Goal: Navigation & Orientation: Find specific page/section

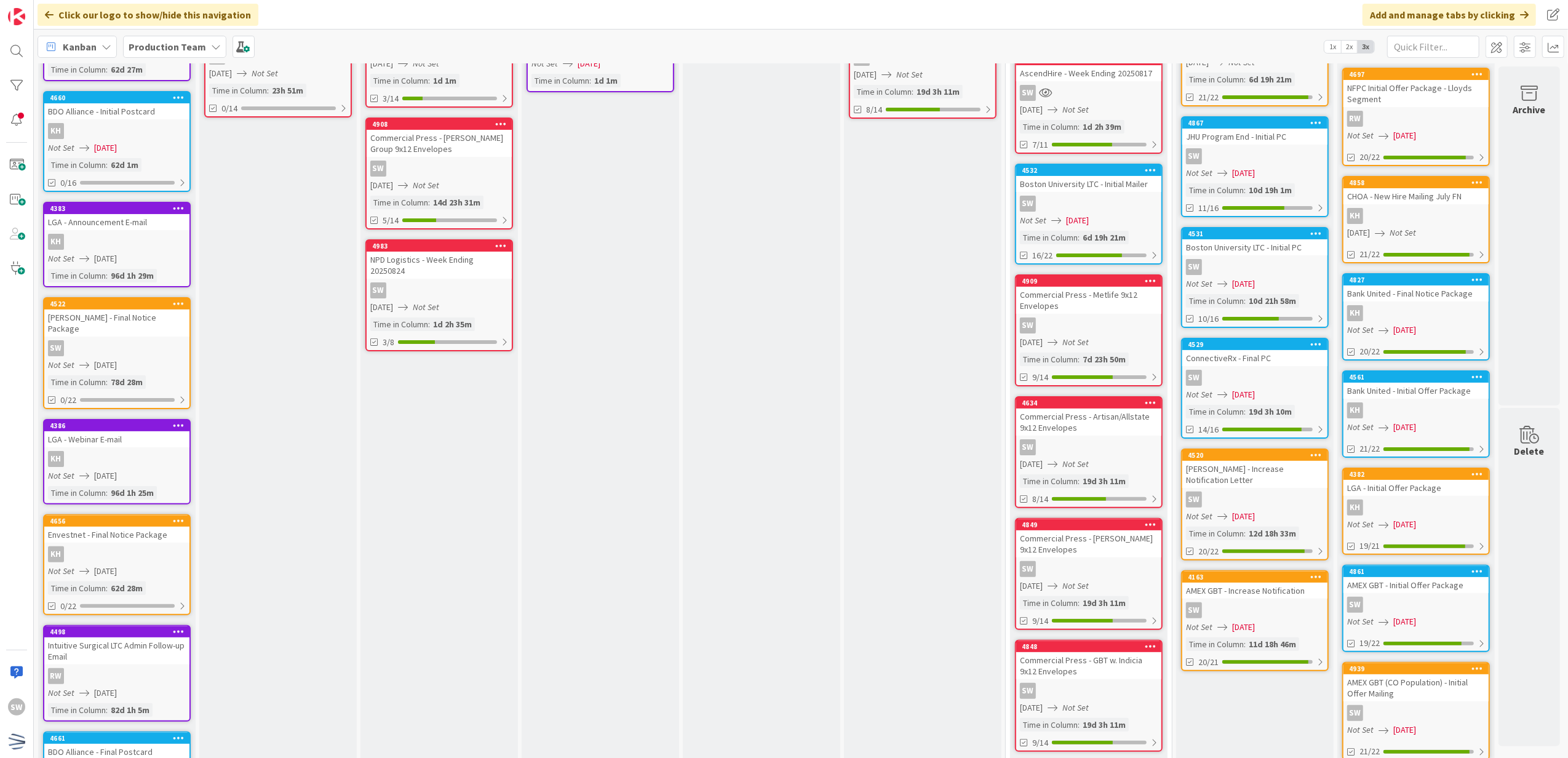
scroll to position [246, 0]
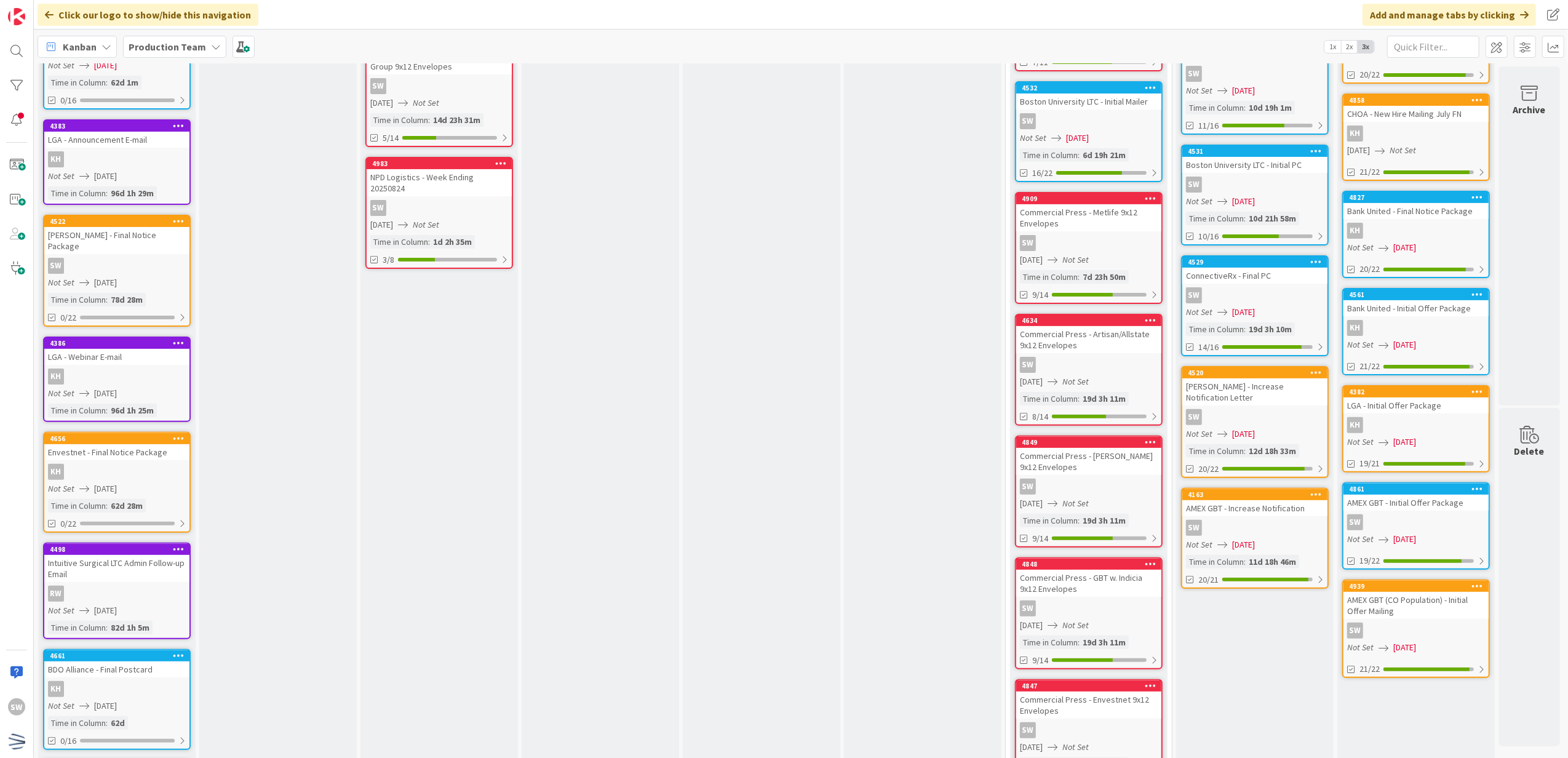
click at [1124, 467] on div "Commercial Press - [PERSON_NAME] 9x12 Envelopes" at bounding box center [1088, 462] width 145 height 27
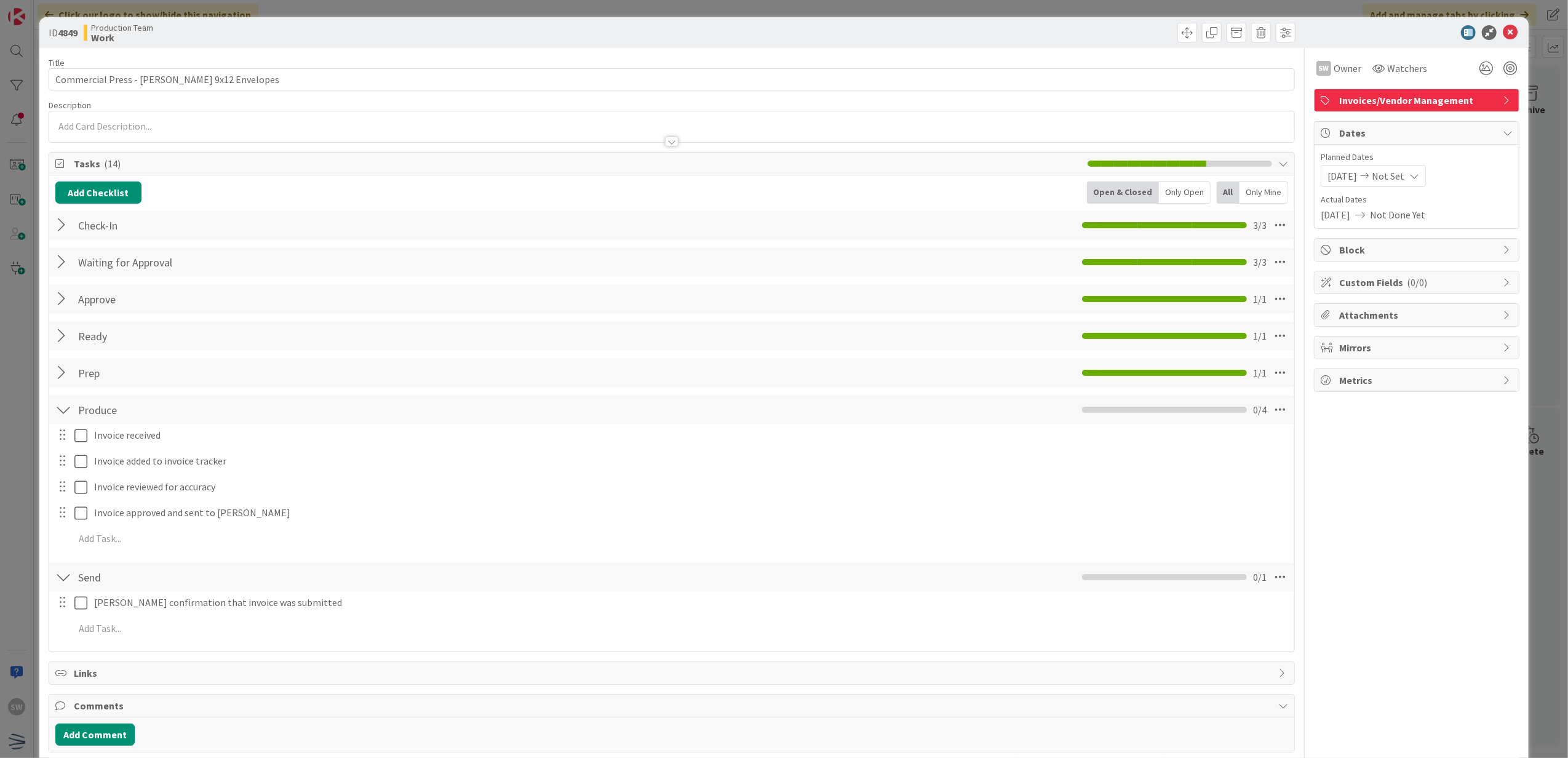
click at [1507, 38] on div at bounding box center [1410, 33] width 218 height 15
click at [1503, 38] on icon at bounding box center [1510, 33] width 15 height 15
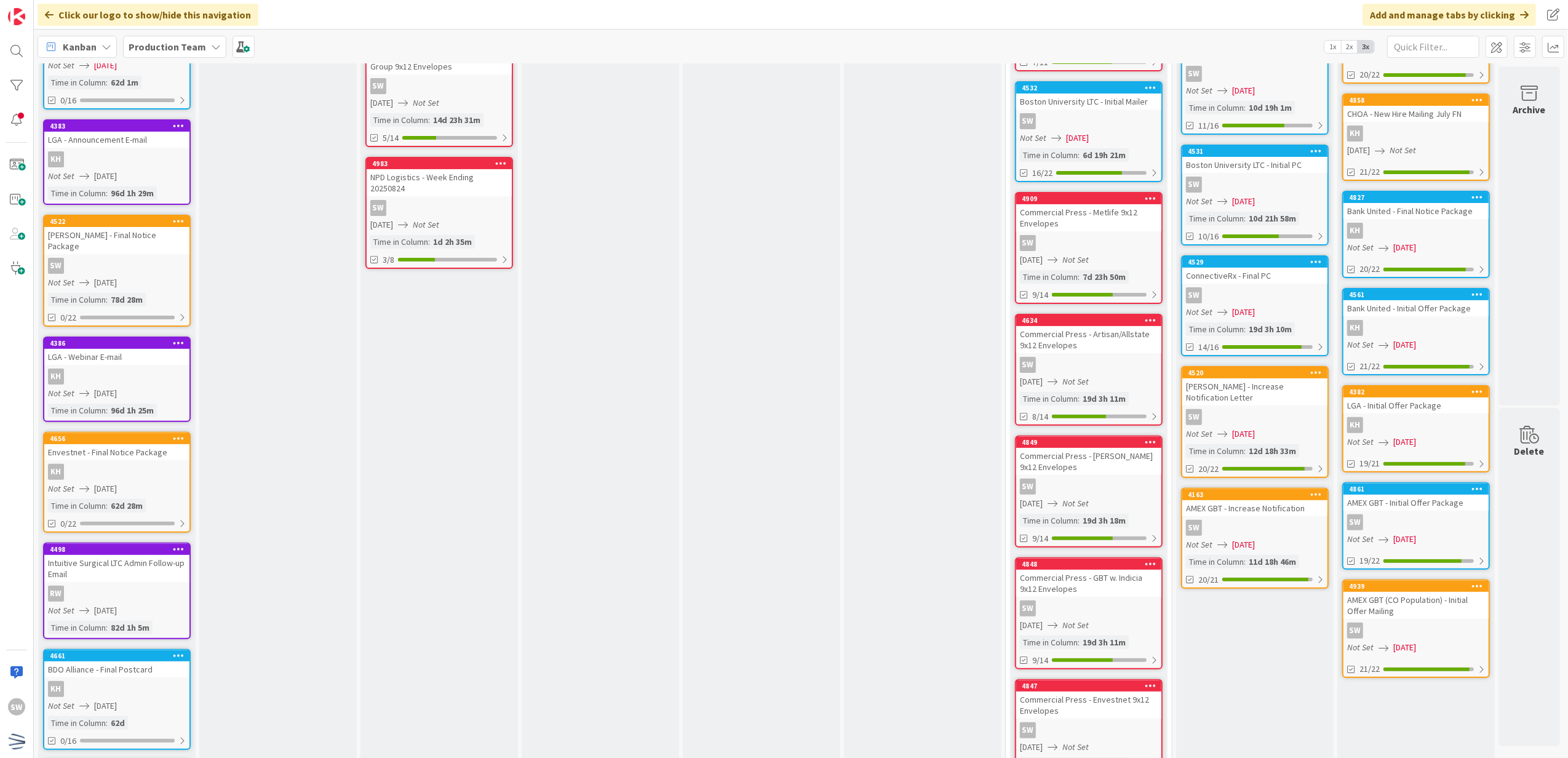
click at [1148, 601] on div "SW" at bounding box center [1088, 609] width 145 height 16
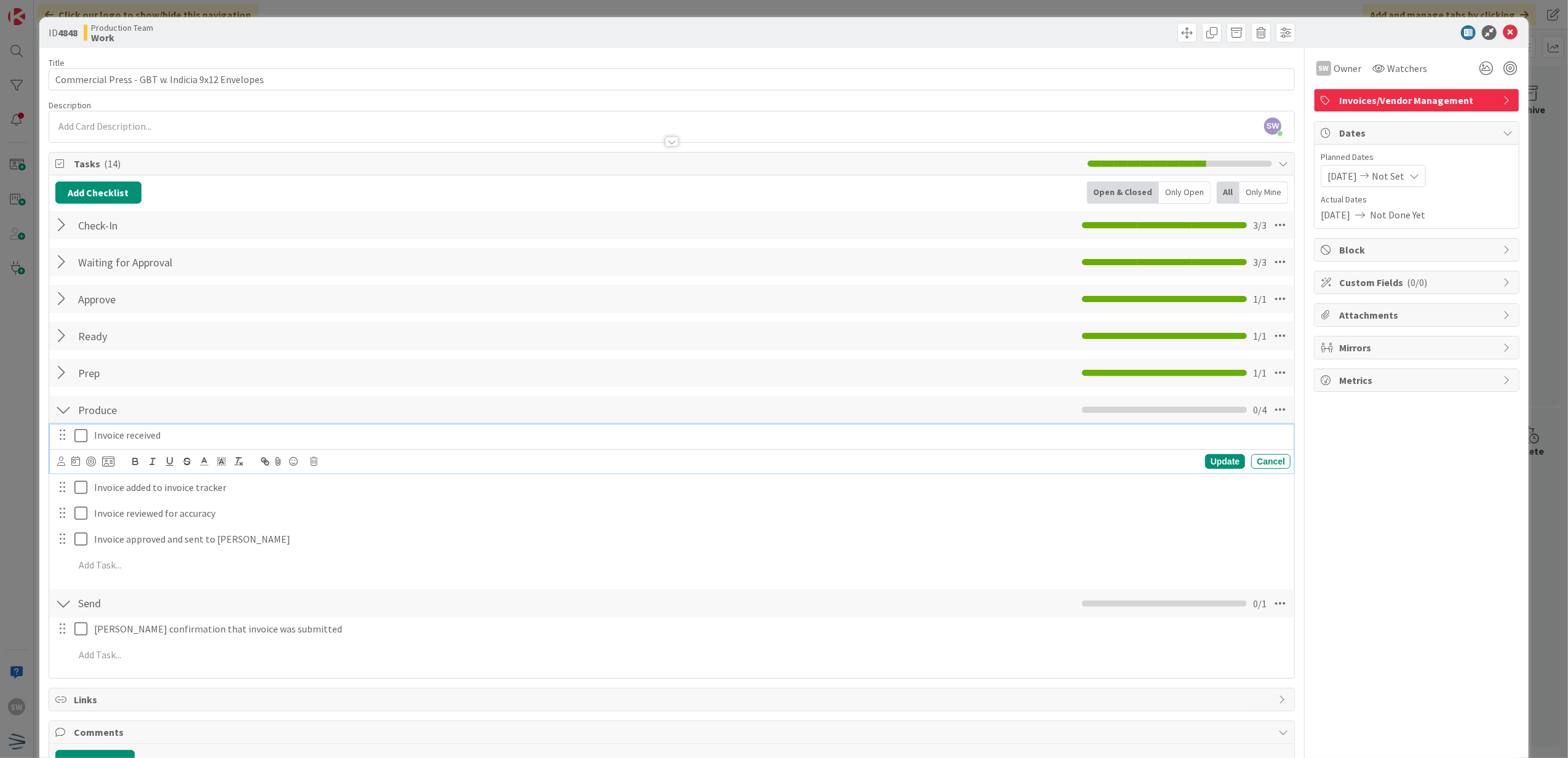
click at [76, 439] on icon at bounding box center [84, 436] width 18 height 15
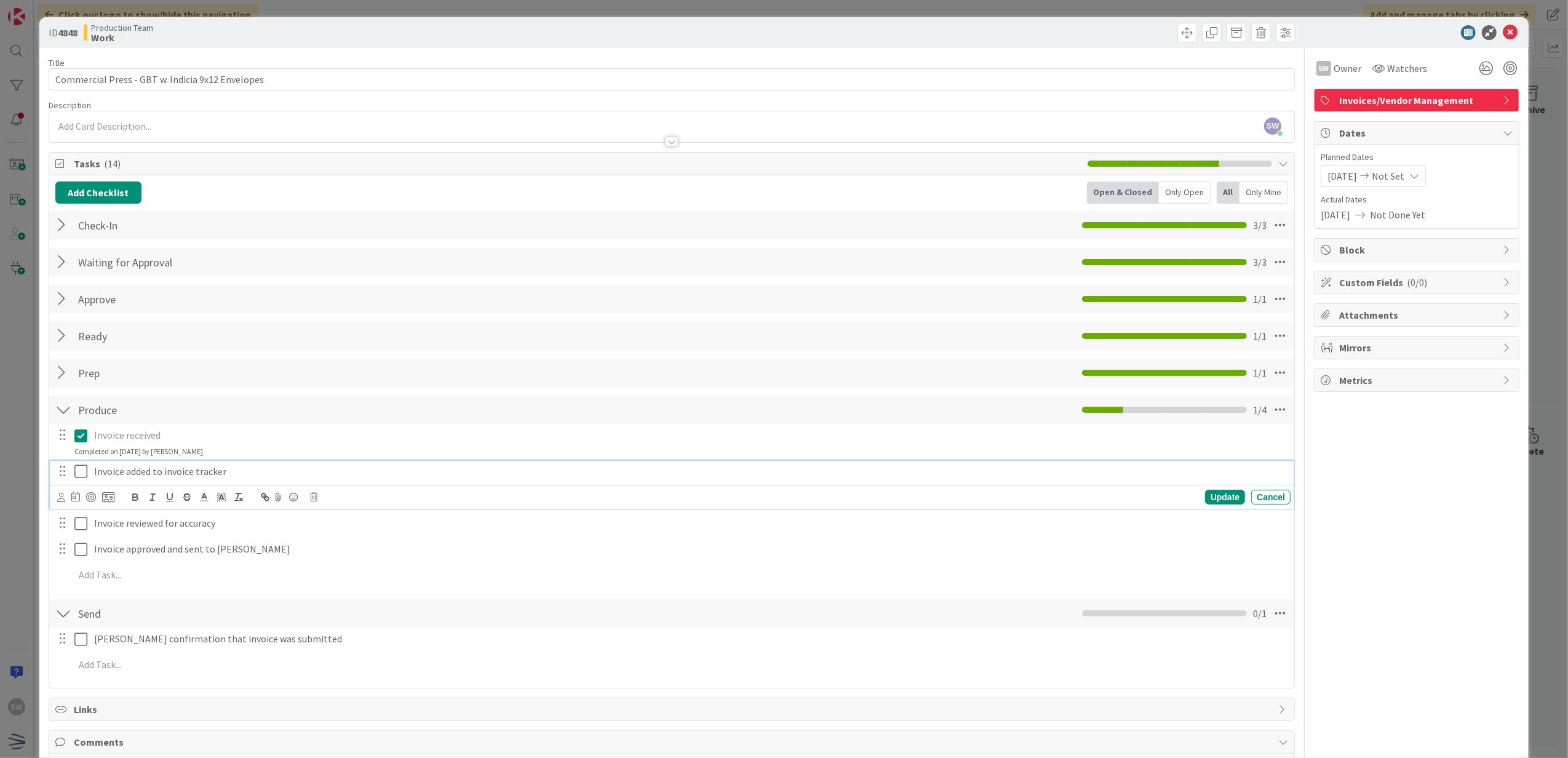
click at [82, 471] on icon at bounding box center [84, 472] width 18 height 15
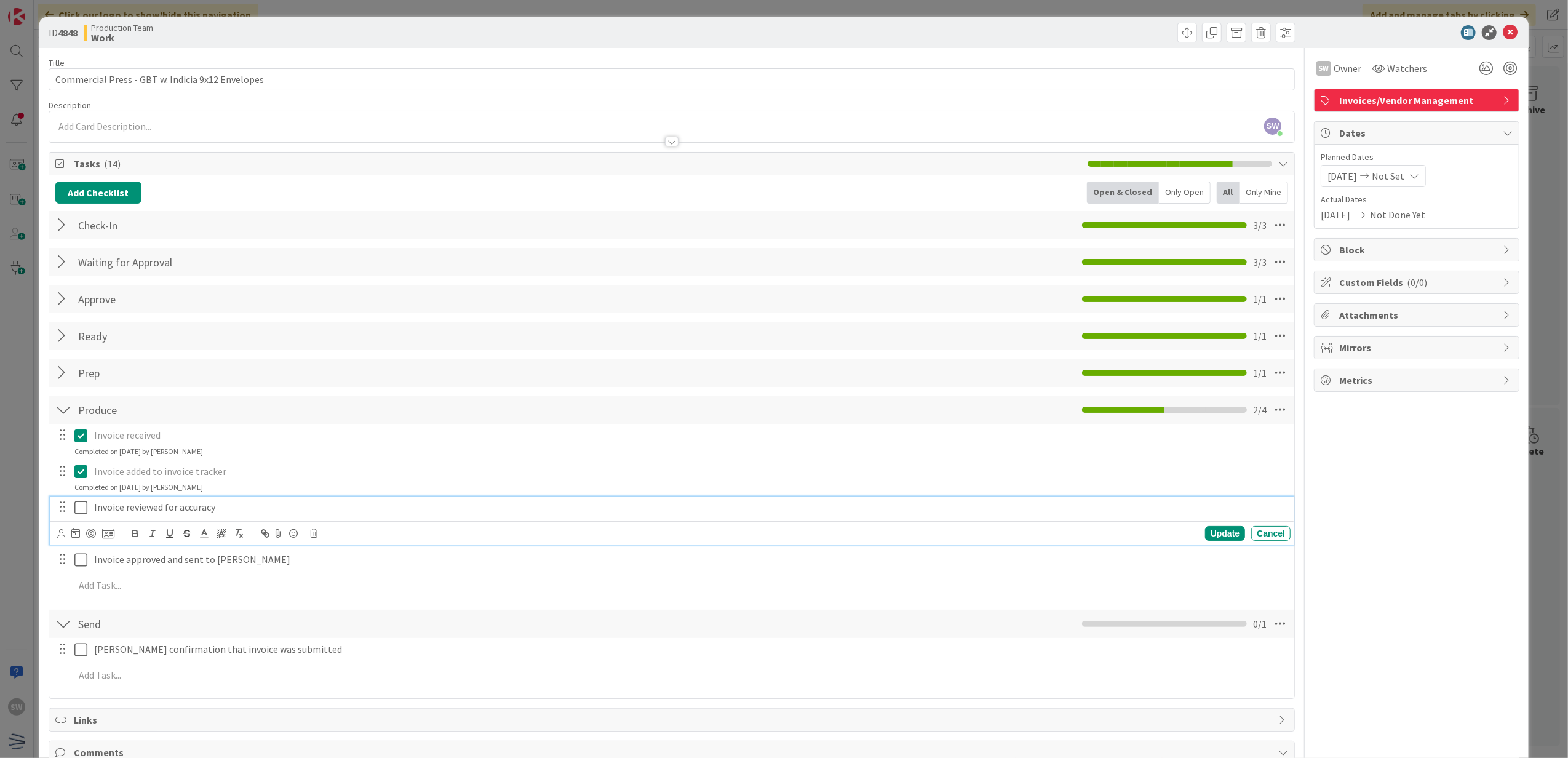
click at [82, 508] on icon at bounding box center [84, 508] width 18 height 15
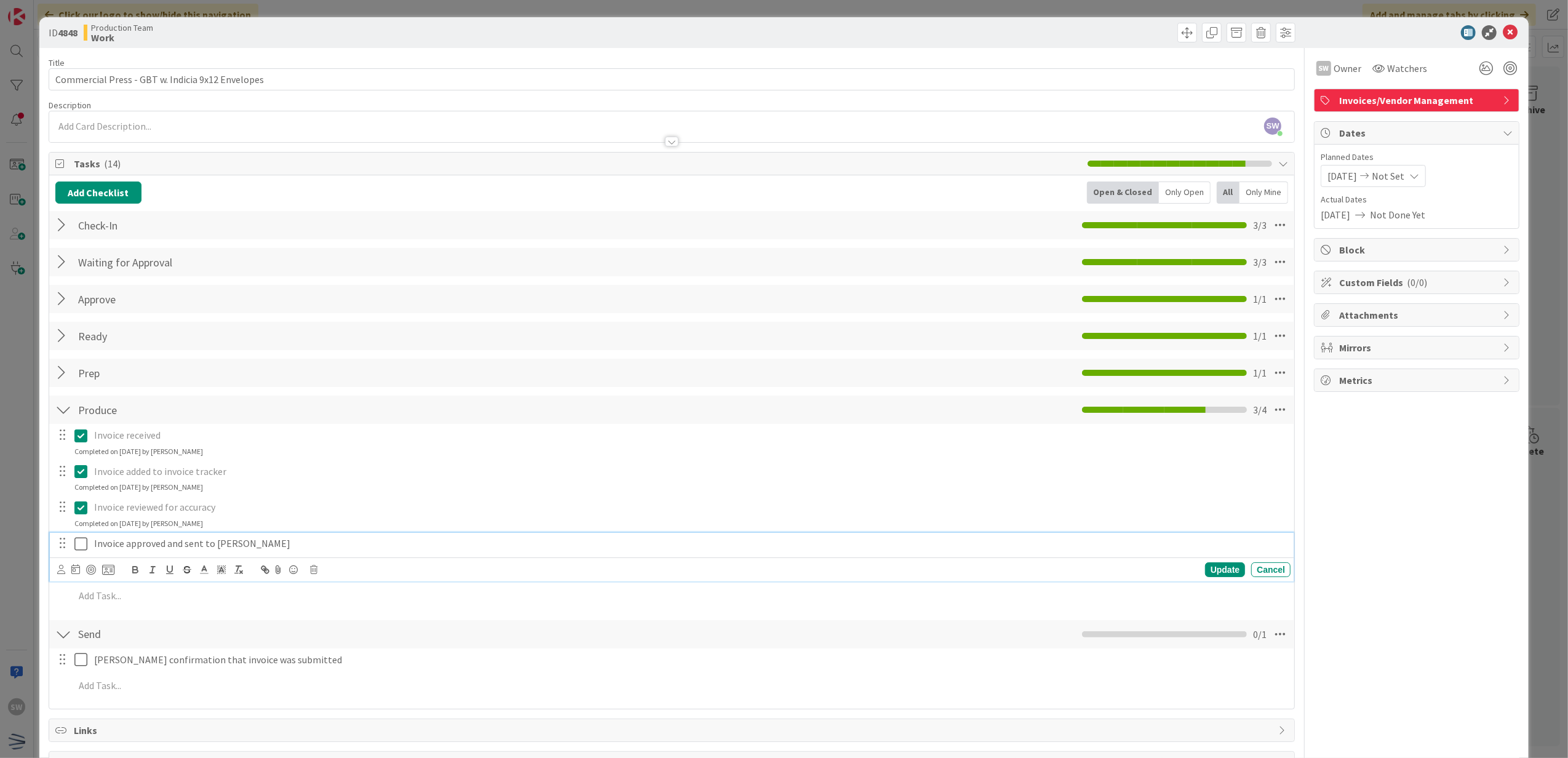
click at [86, 539] on icon at bounding box center [84, 544] width 18 height 15
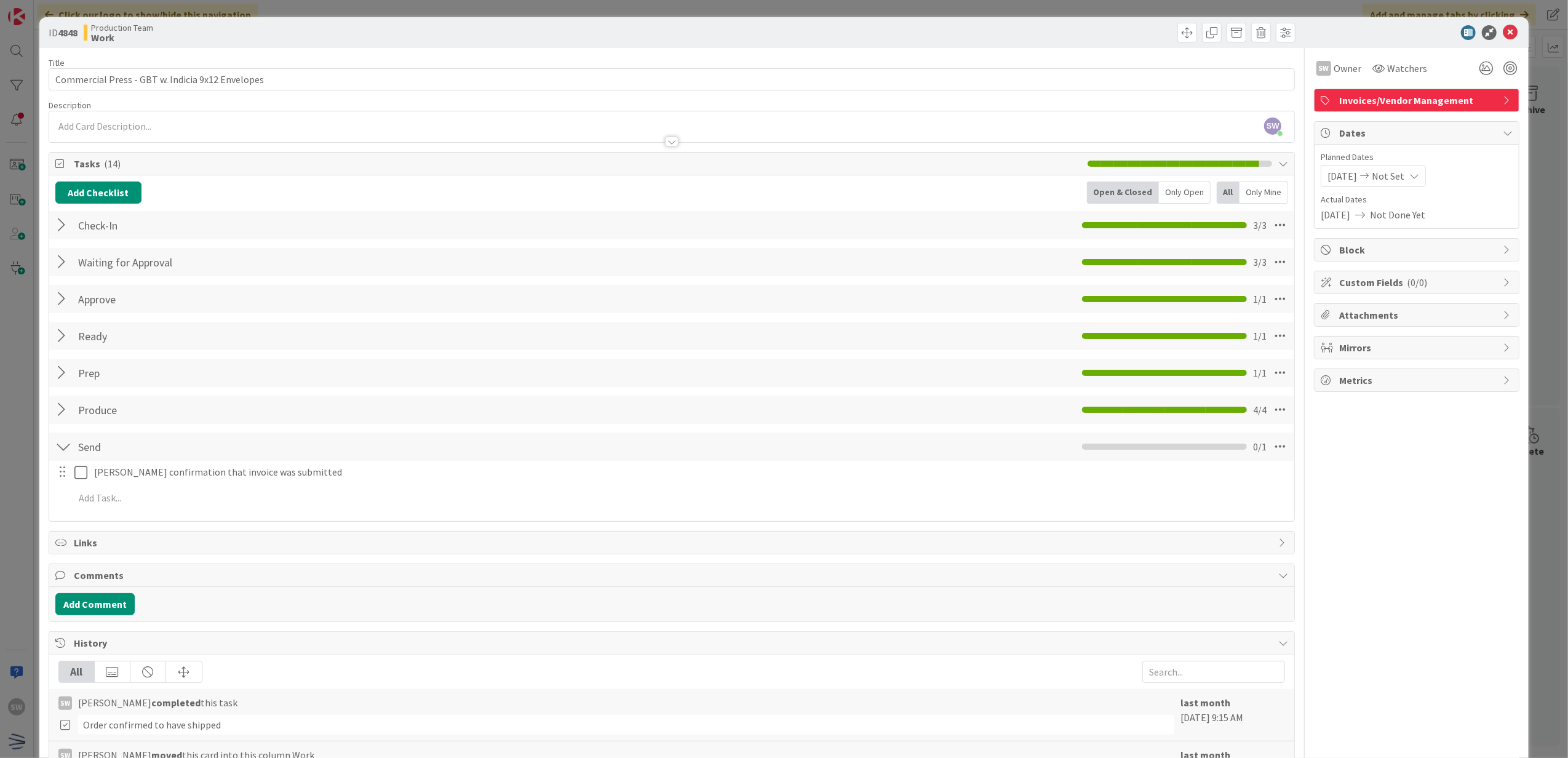
click at [1500, 42] on div "ID 4848 Production Team Work" at bounding box center [784, 33] width 1490 height 31
click at [1496, 43] on div "ID 4848 Production Team Work" at bounding box center [784, 33] width 1490 height 31
click at [1498, 39] on body "SW Click our logo to show/hide this navigation Add and manage tabs by clicking …" at bounding box center [784, 379] width 1568 height 758
click at [1503, 37] on icon at bounding box center [1510, 33] width 15 height 15
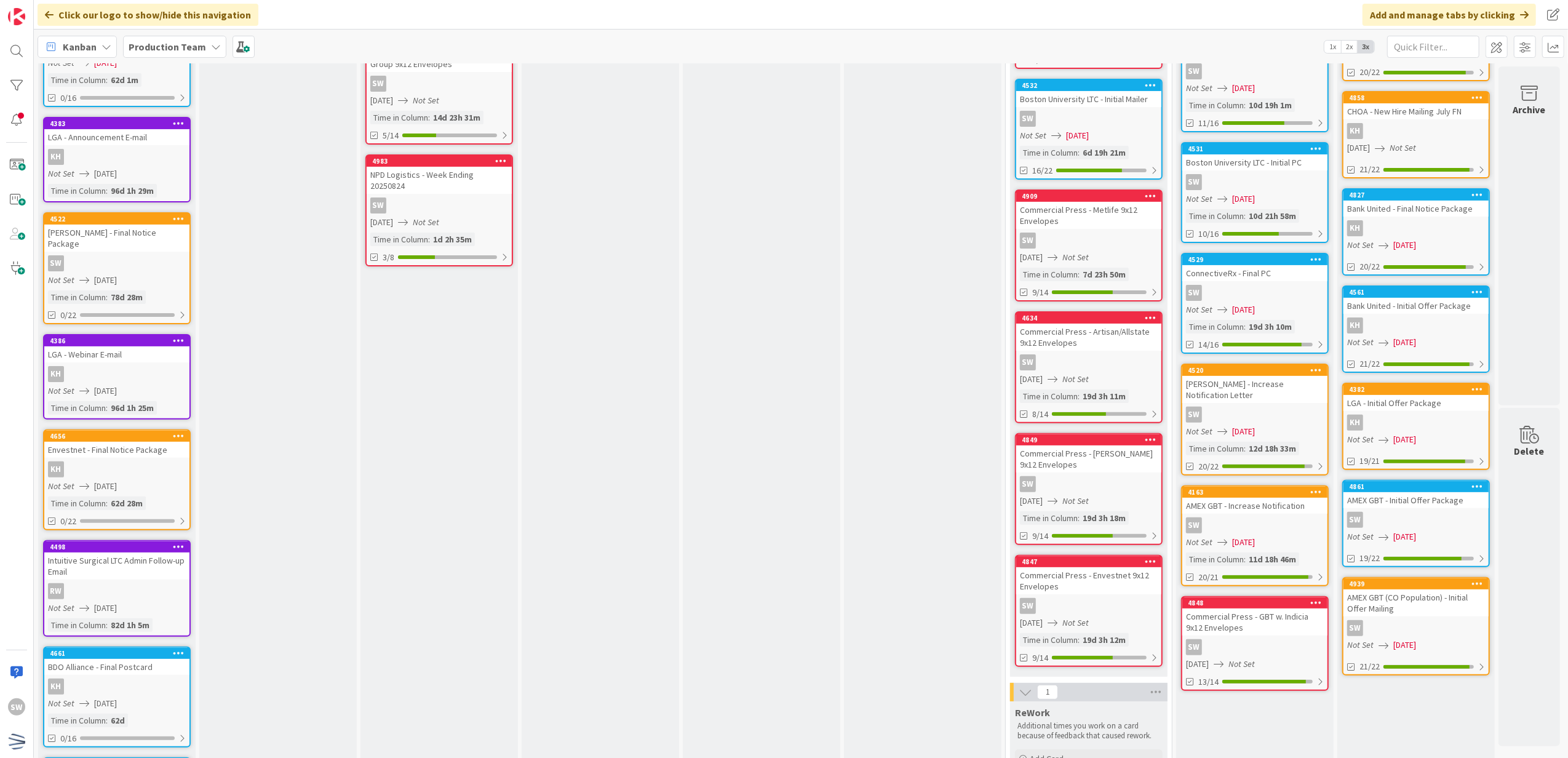
scroll to position [250, 0]
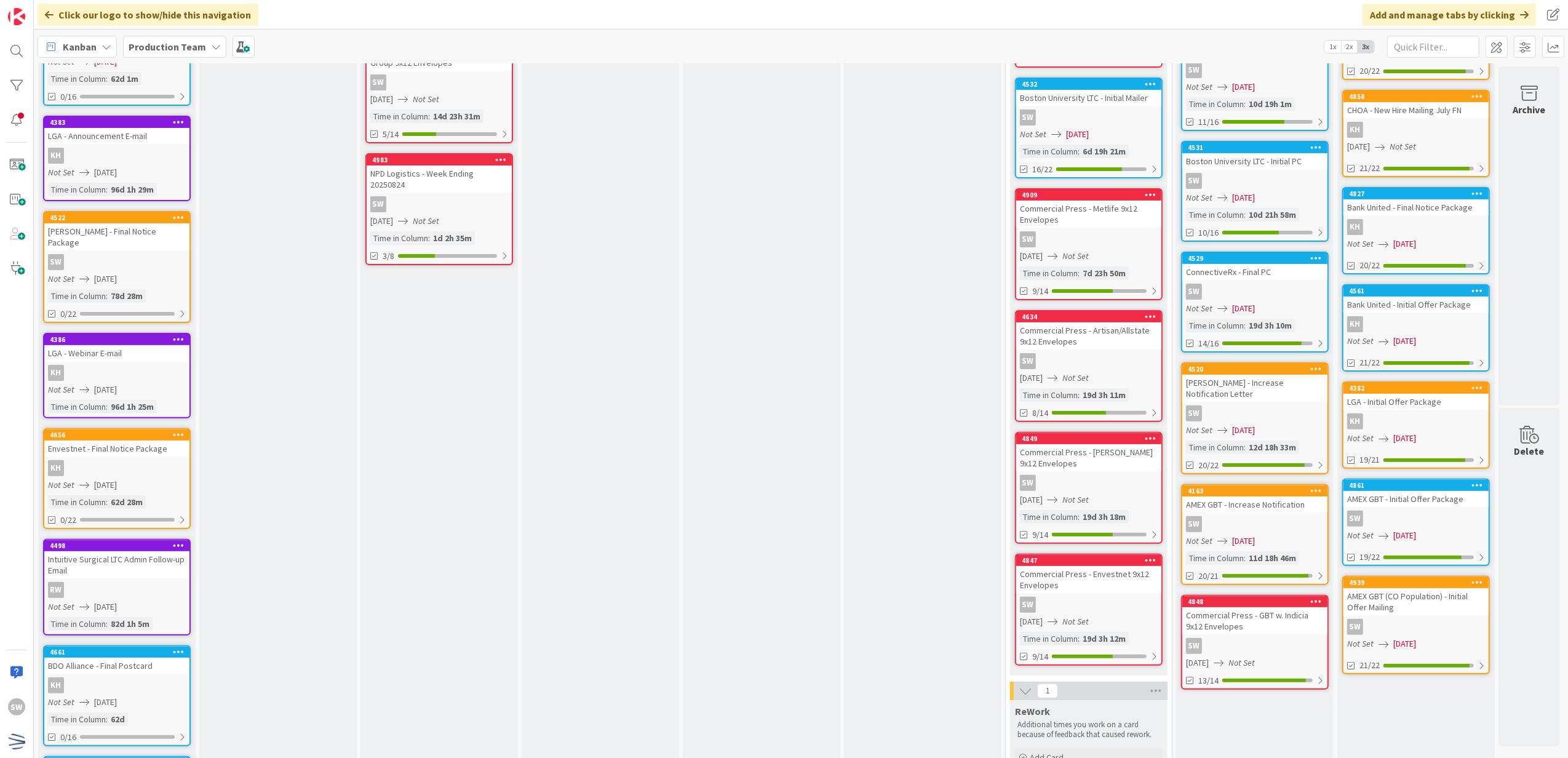
click at [1078, 620] on div "[DATE] Not Set" at bounding box center [1091, 621] width 142 height 13
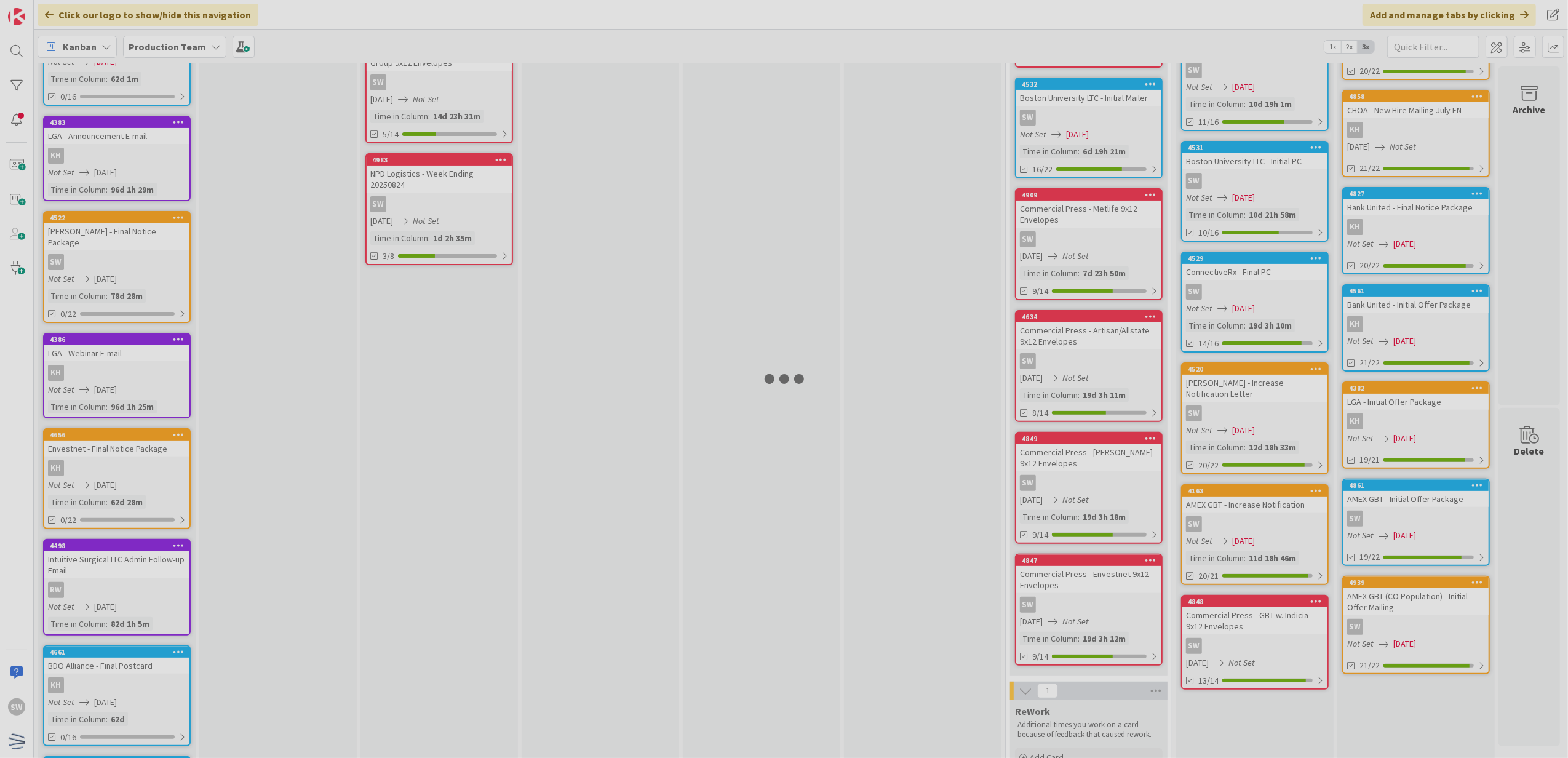
click at [1078, 620] on div at bounding box center [784, 379] width 1568 height 758
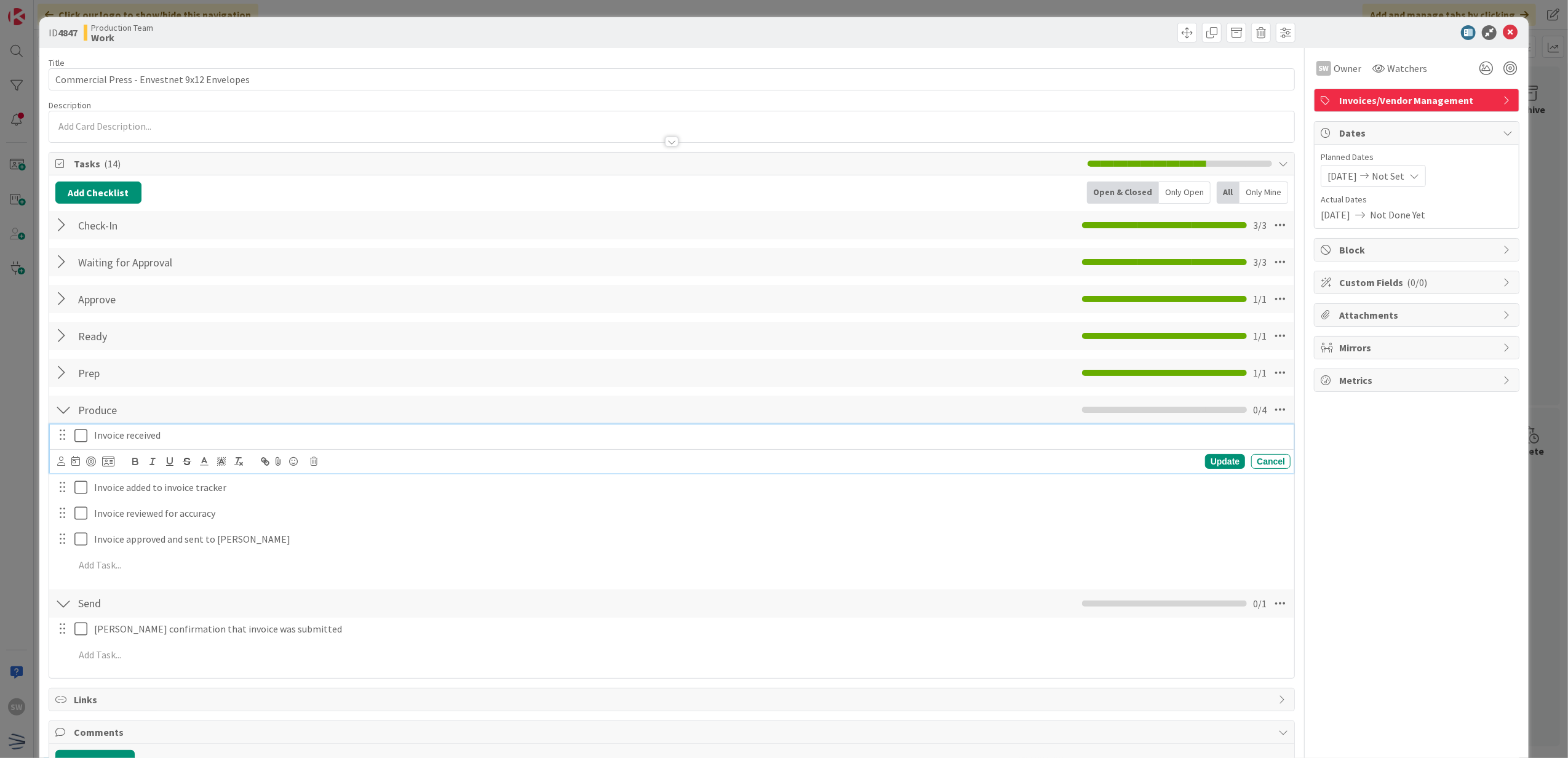
click at [82, 443] on icon at bounding box center [84, 436] width 18 height 15
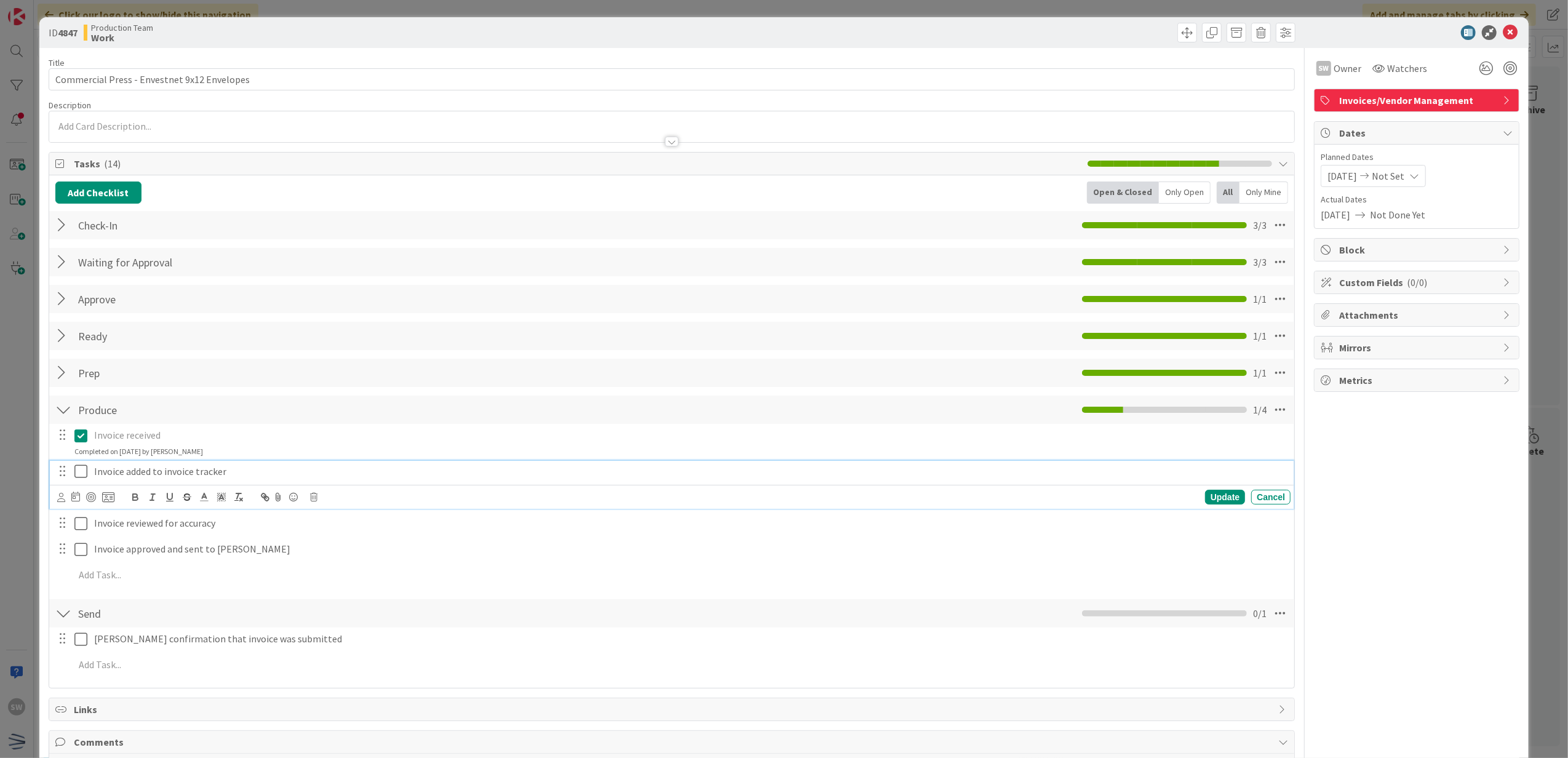
click at [75, 473] on icon at bounding box center [84, 472] width 18 height 15
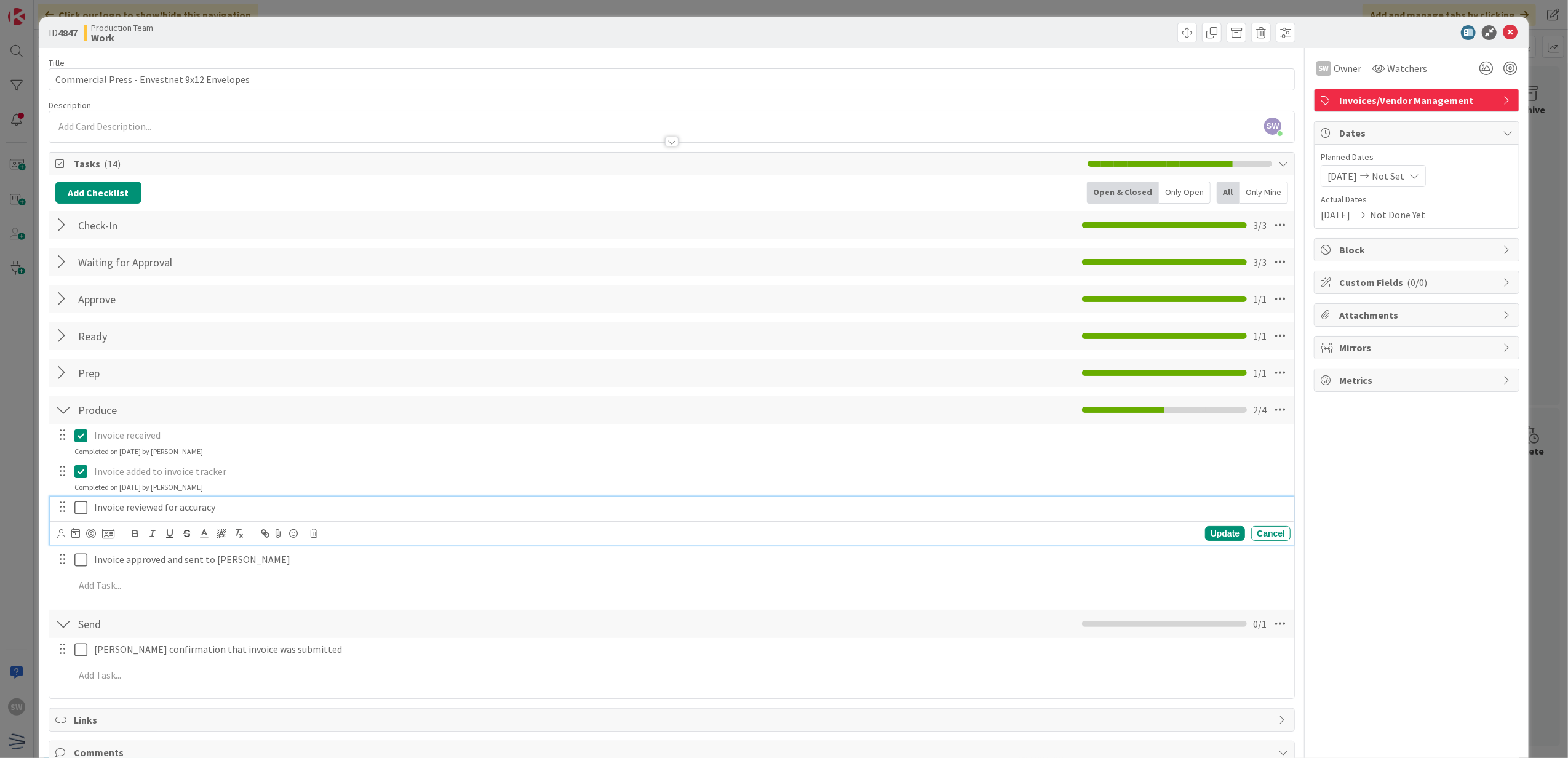
click at [82, 504] on icon at bounding box center [84, 508] width 18 height 15
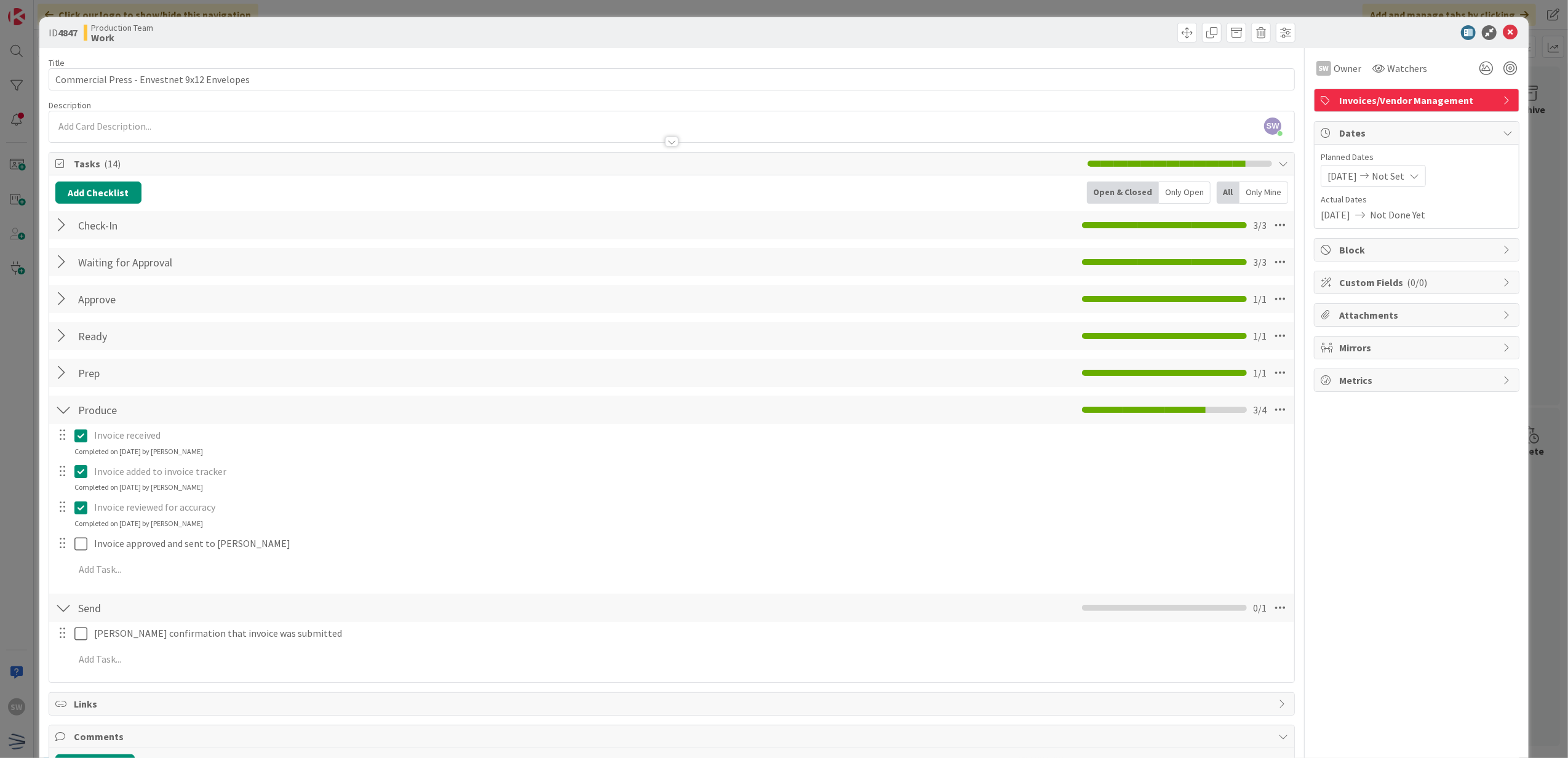
click at [79, 535] on div at bounding box center [71, 544] width 34 height 22
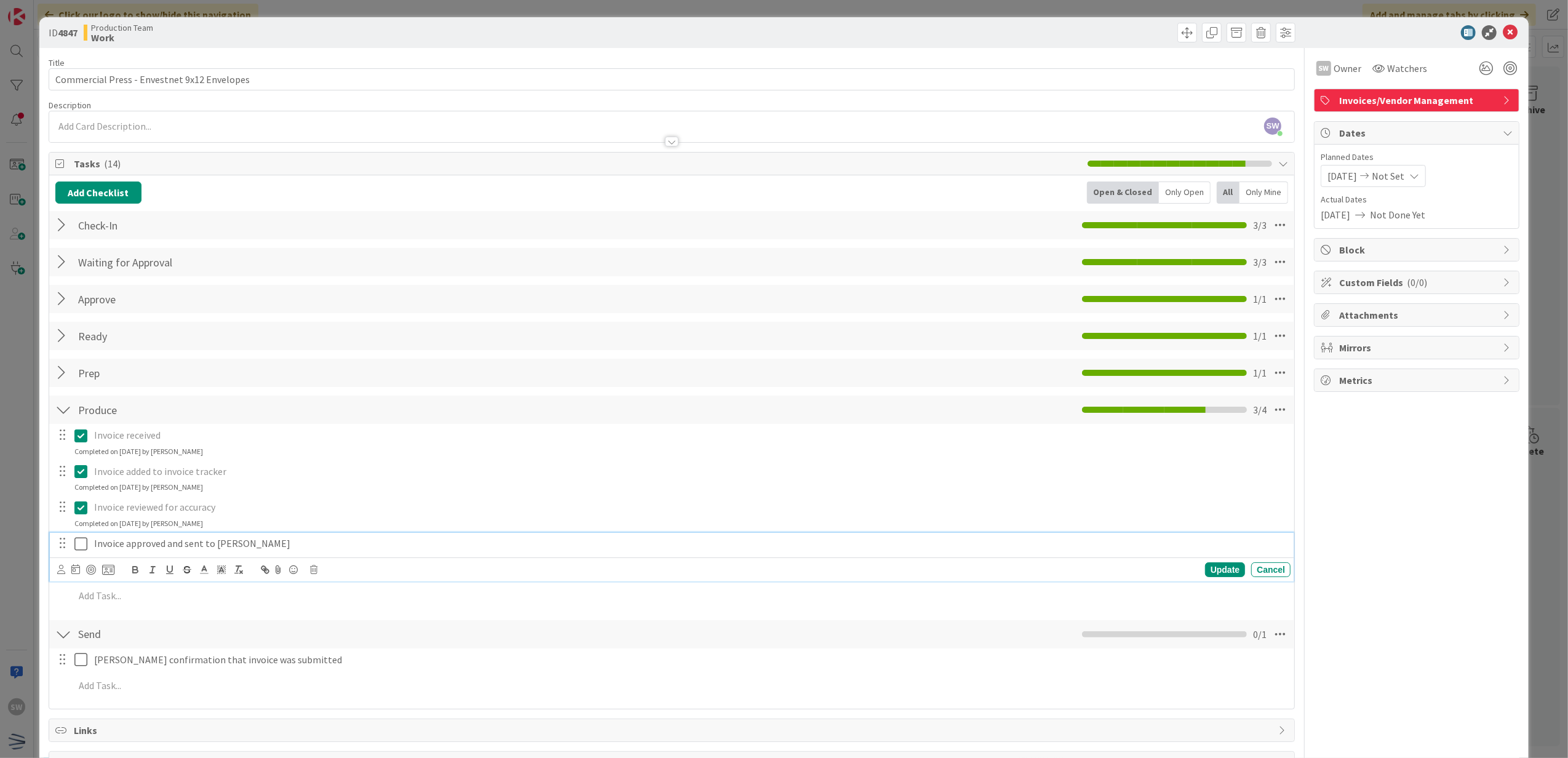
click at [79, 544] on icon at bounding box center [84, 544] width 18 height 15
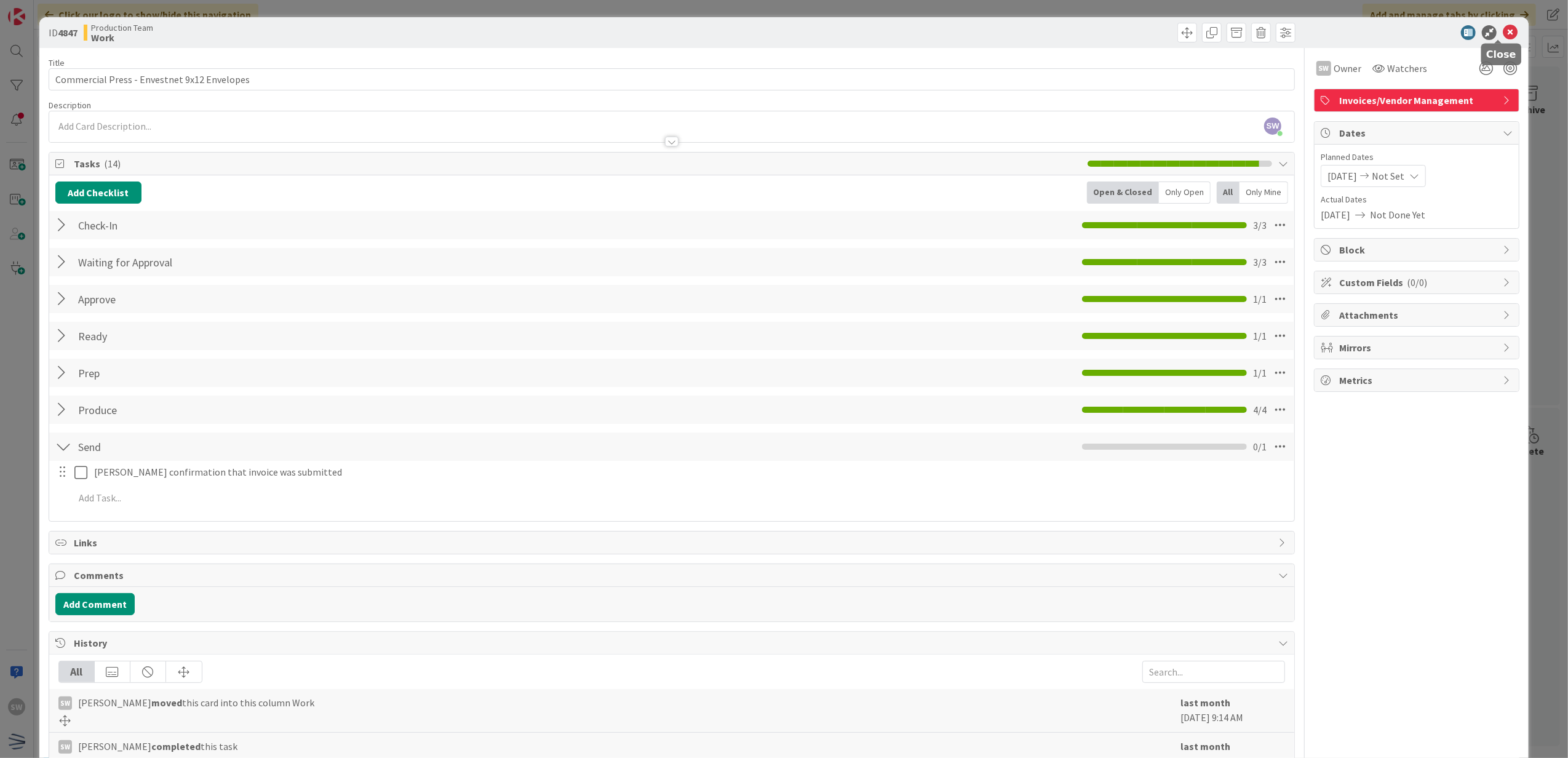
click at [1503, 35] on icon at bounding box center [1510, 33] width 15 height 15
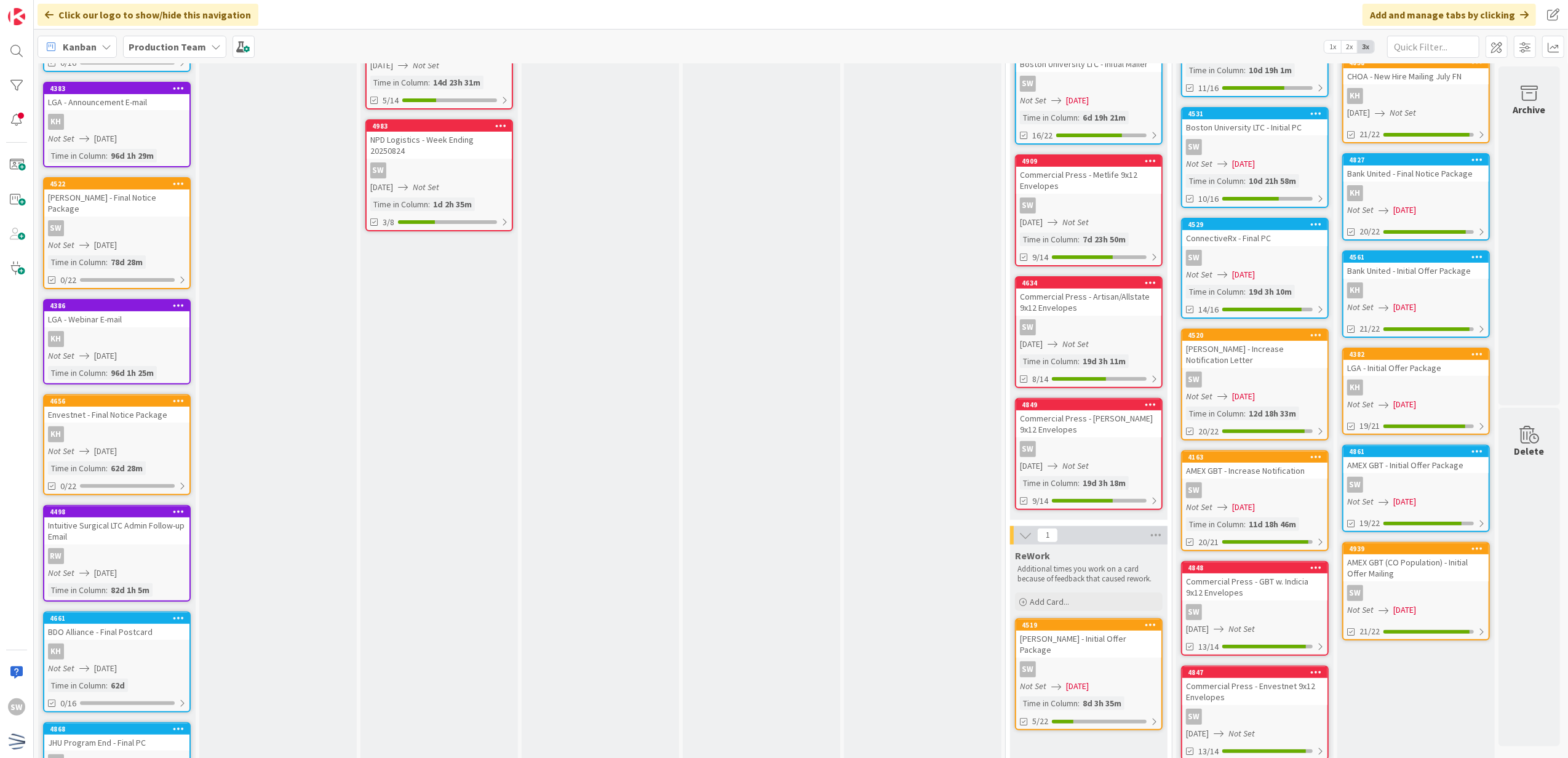
scroll to position [257, 0]
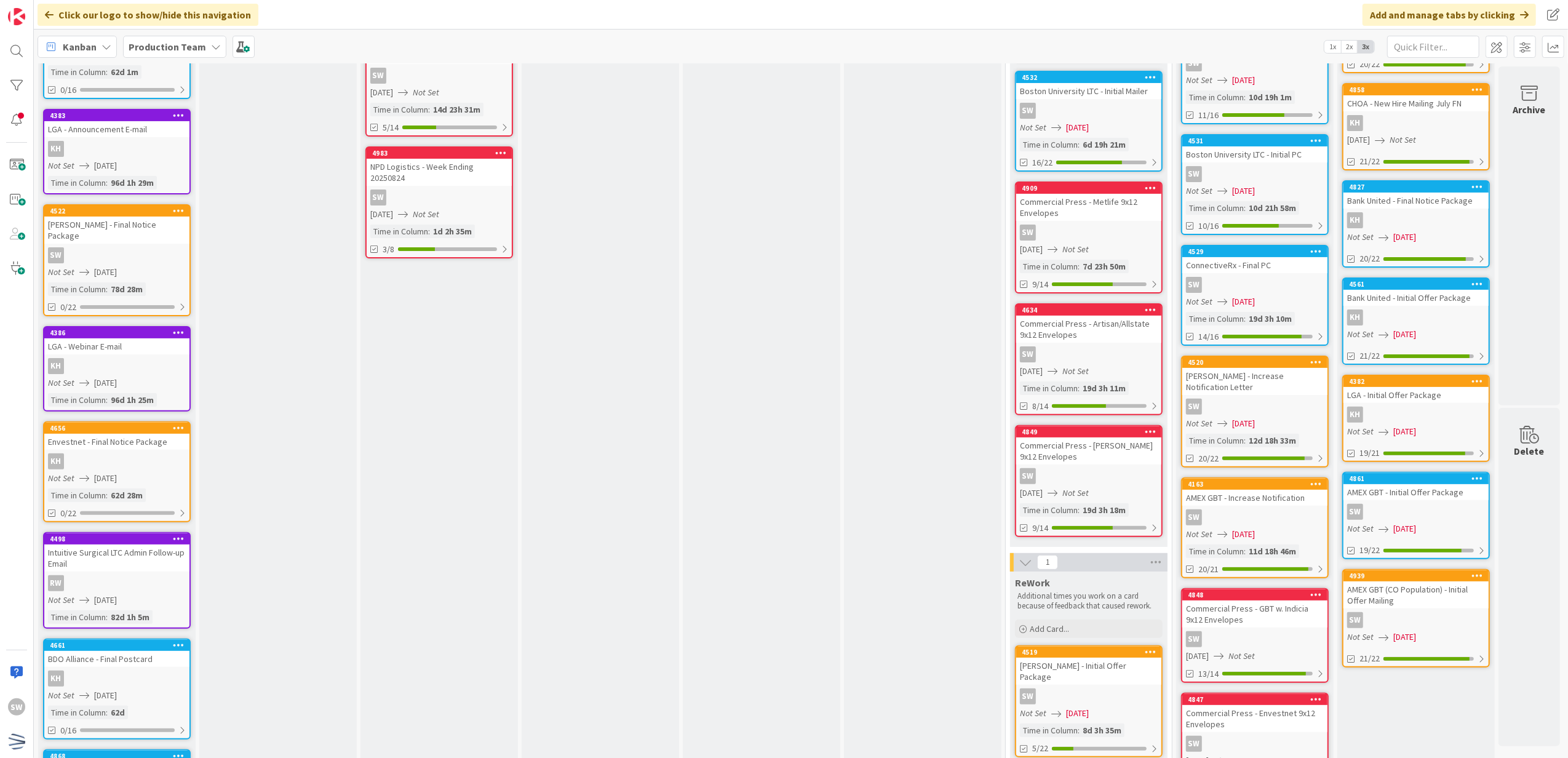
click at [1103, 355] on div "SW" at bounding box center [1088, 354] width 145 height 16
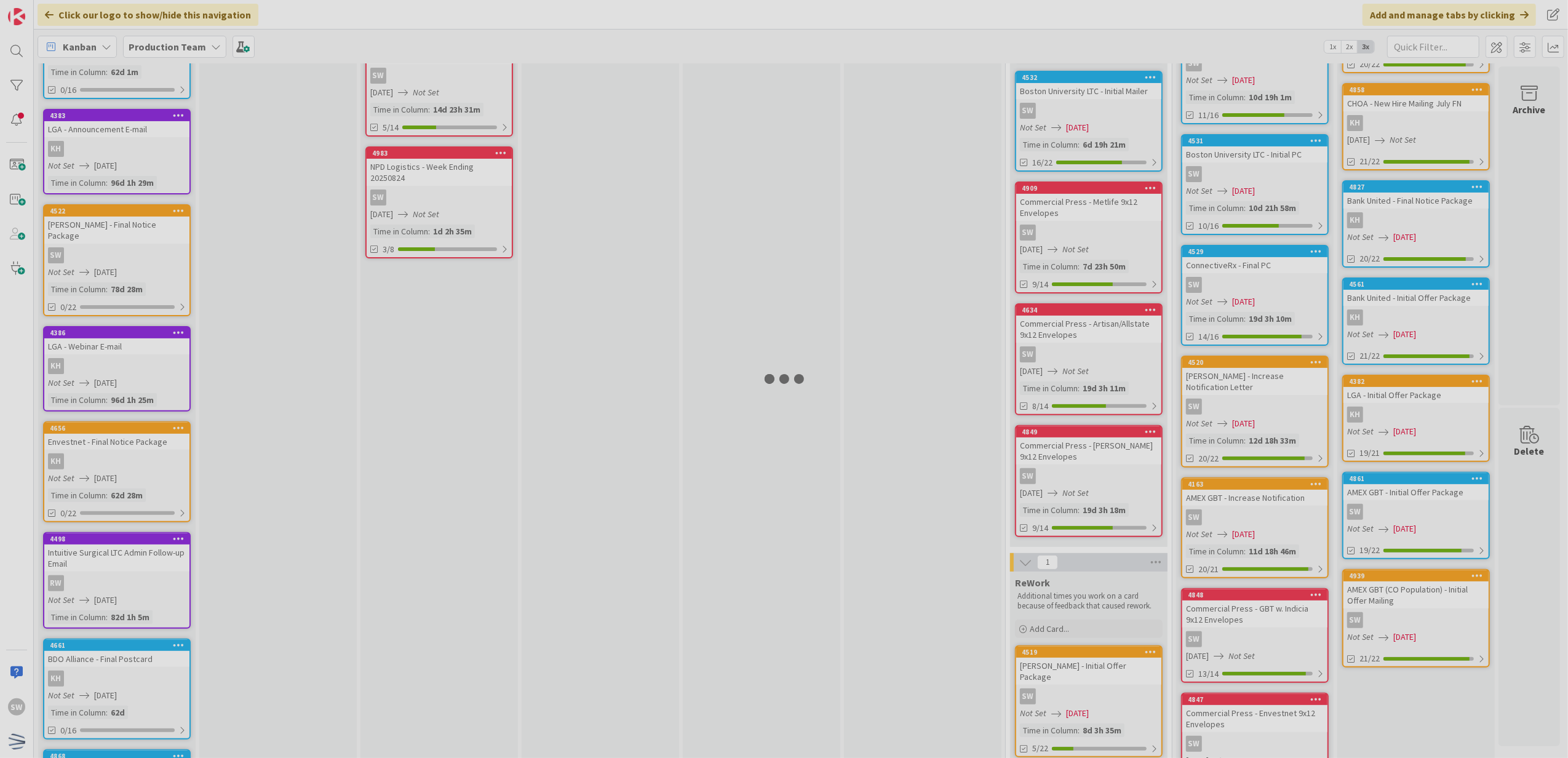
click at [1103, 355] on div at bounding box center [784, 379] width 1568 height 758
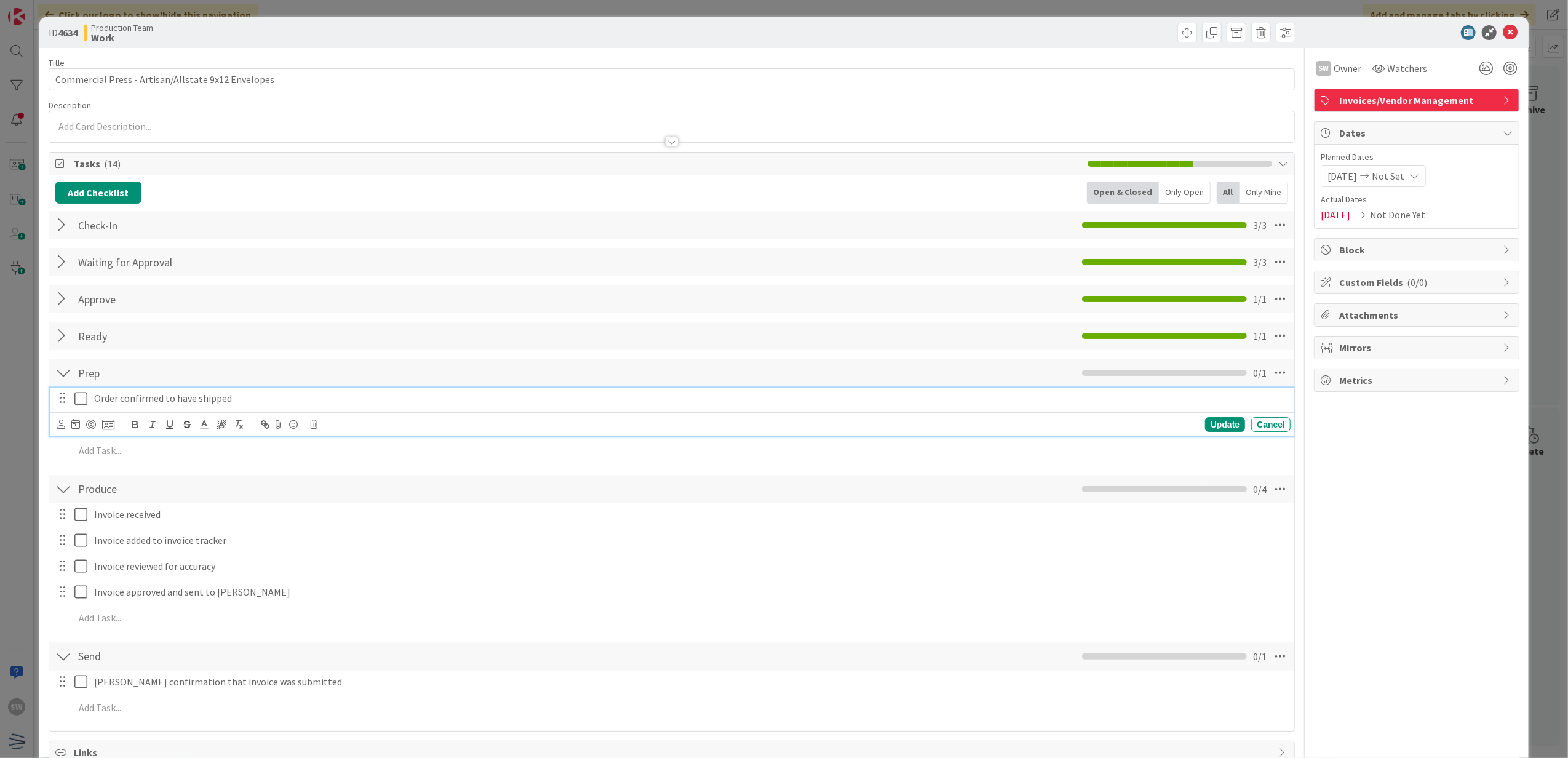
click at [89, 402] on div "Order confirmed to have shipped" at bounding box center [690, 399] width 1201 height 22
click at [80, 402] on icon at bounding box center [84, 399] width 18 height 15
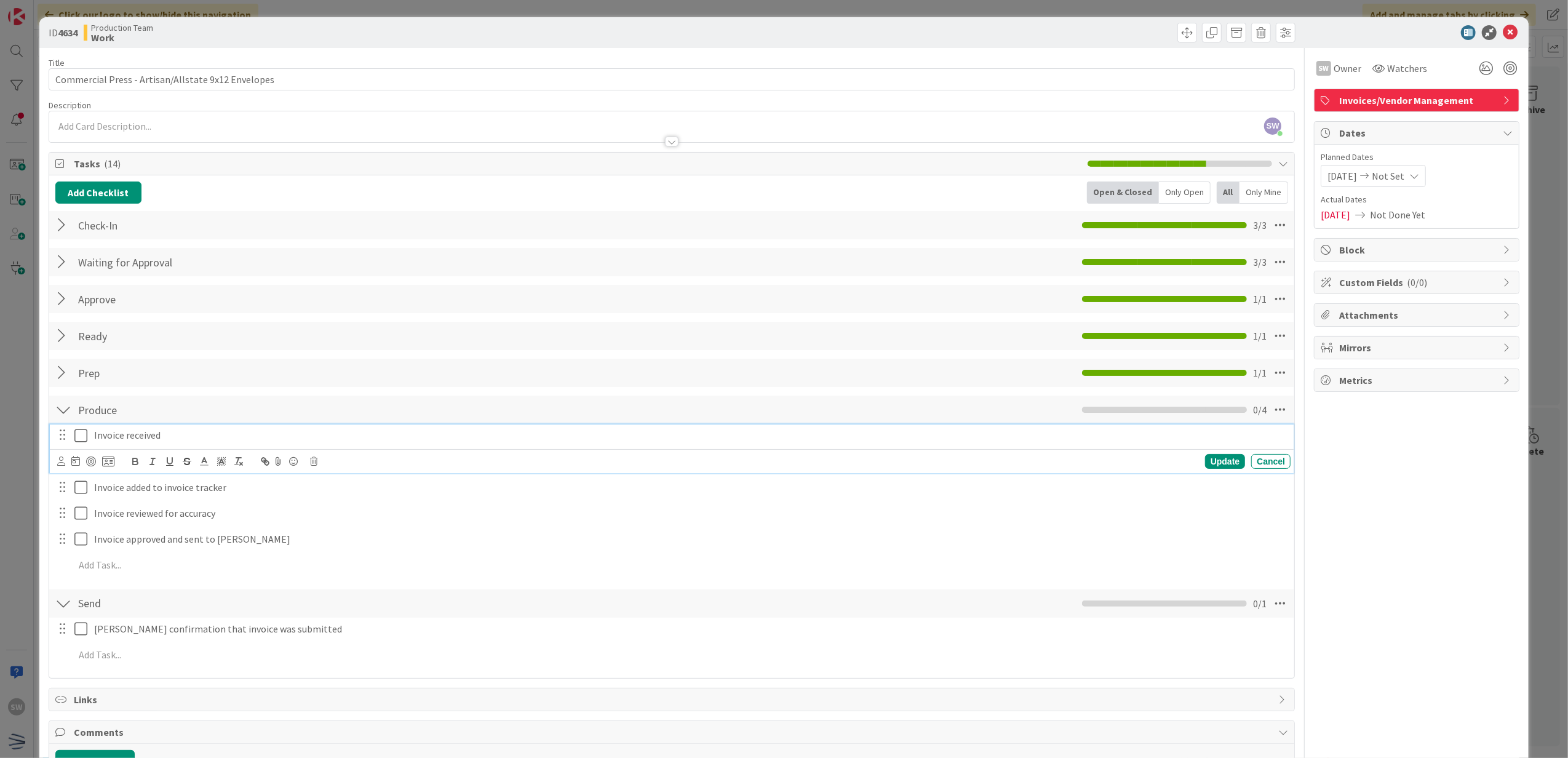
click at [77, 436] on icon at bounding box center [84, 436] width 18 height 15
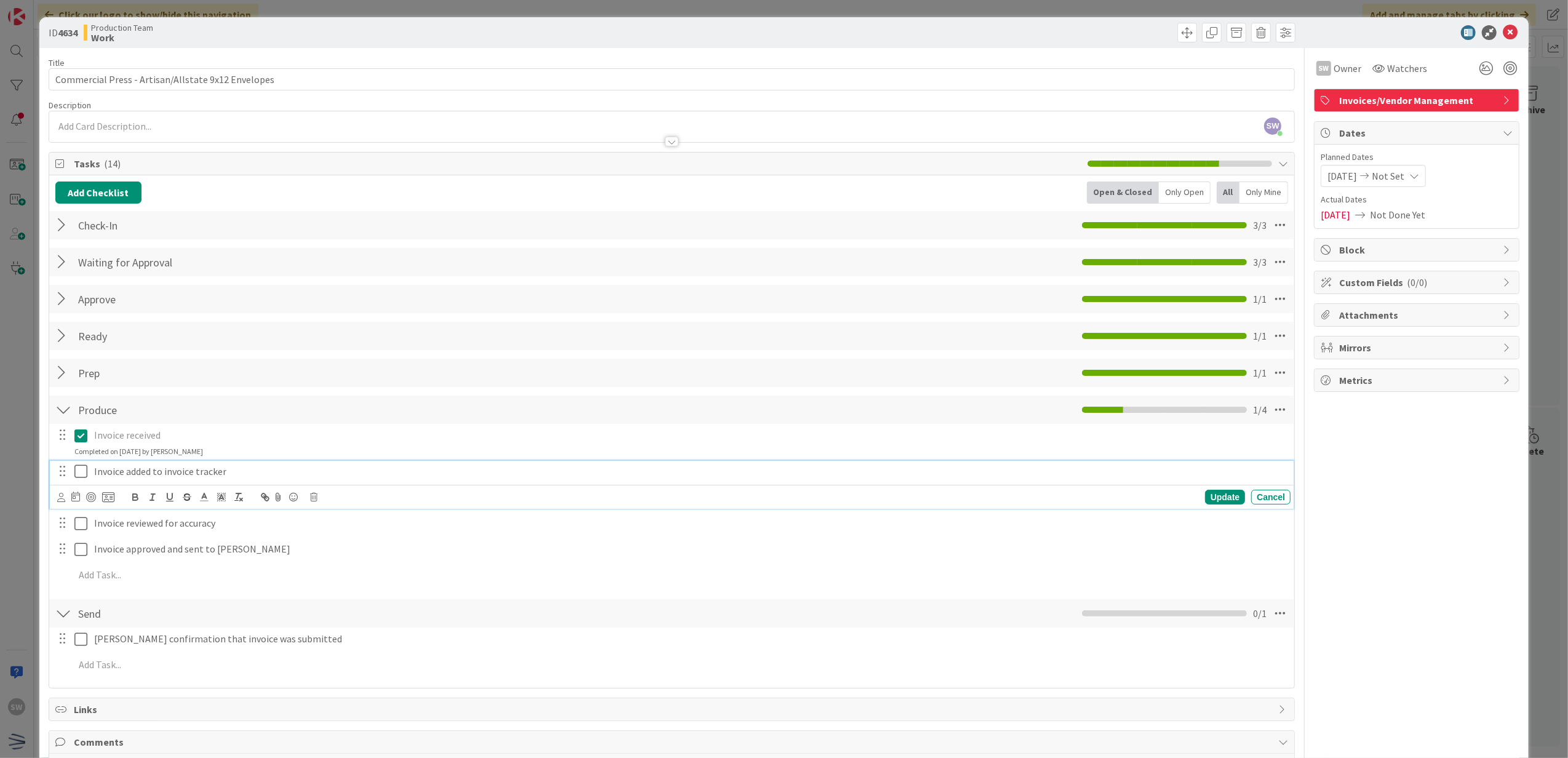
click at [84, 471] on icon at bounding box center [84, 472] width 18 height 15
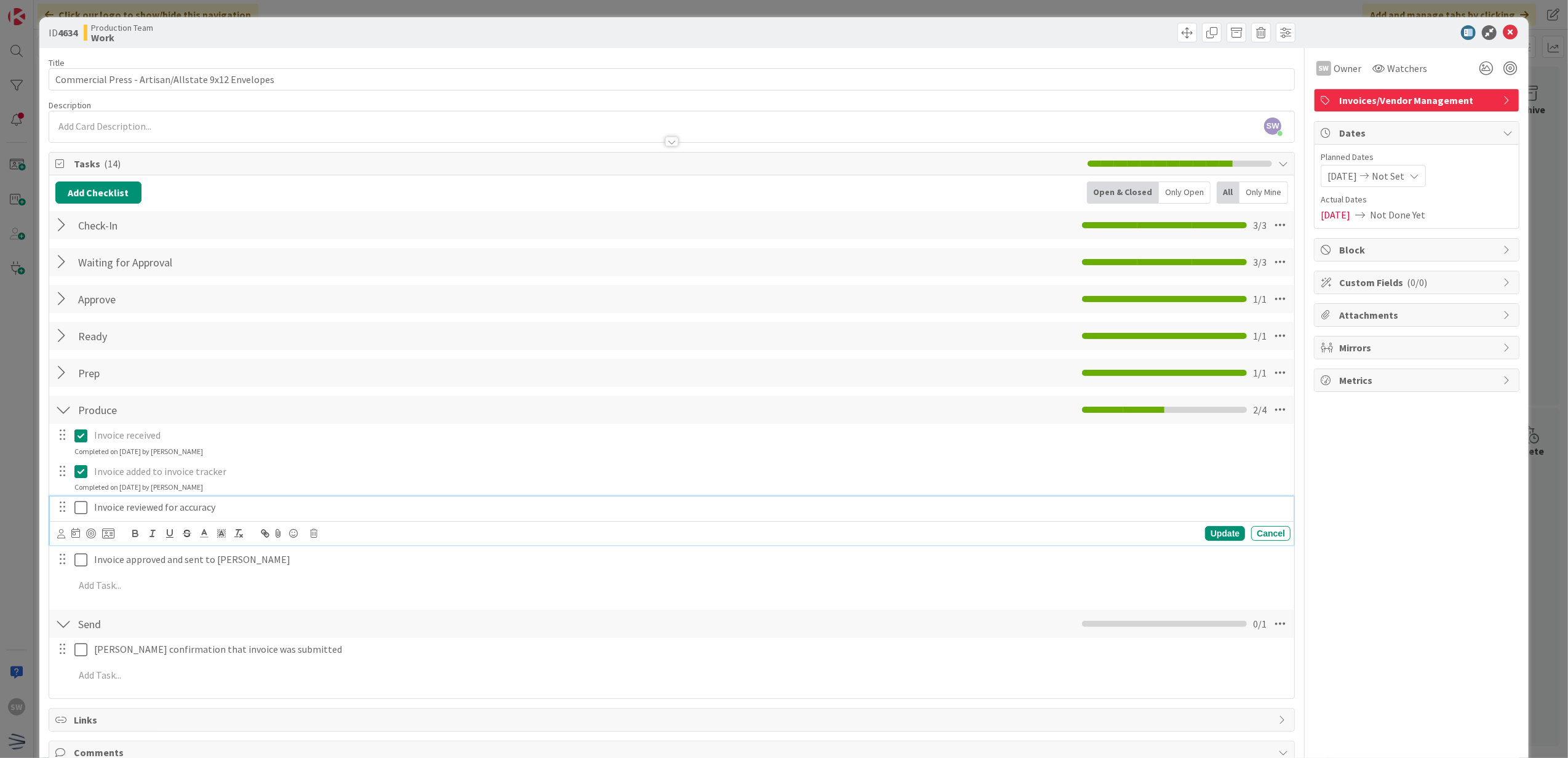
click at [85, 506] on icon at bounding box center [84, 508] width 18 height 15
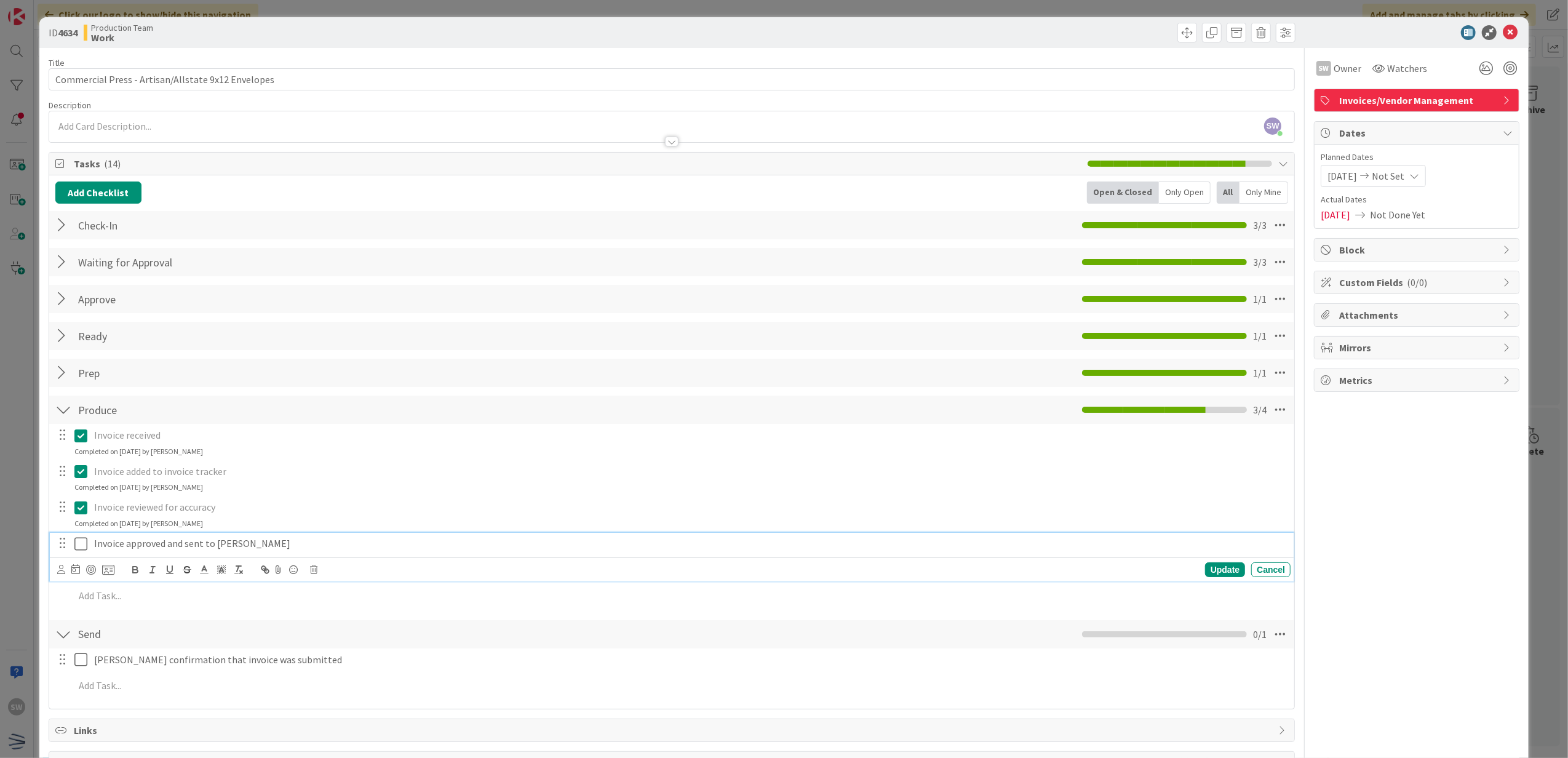
click at [77, 545] on icon at bounding box center [84, 544] width 18 height 15
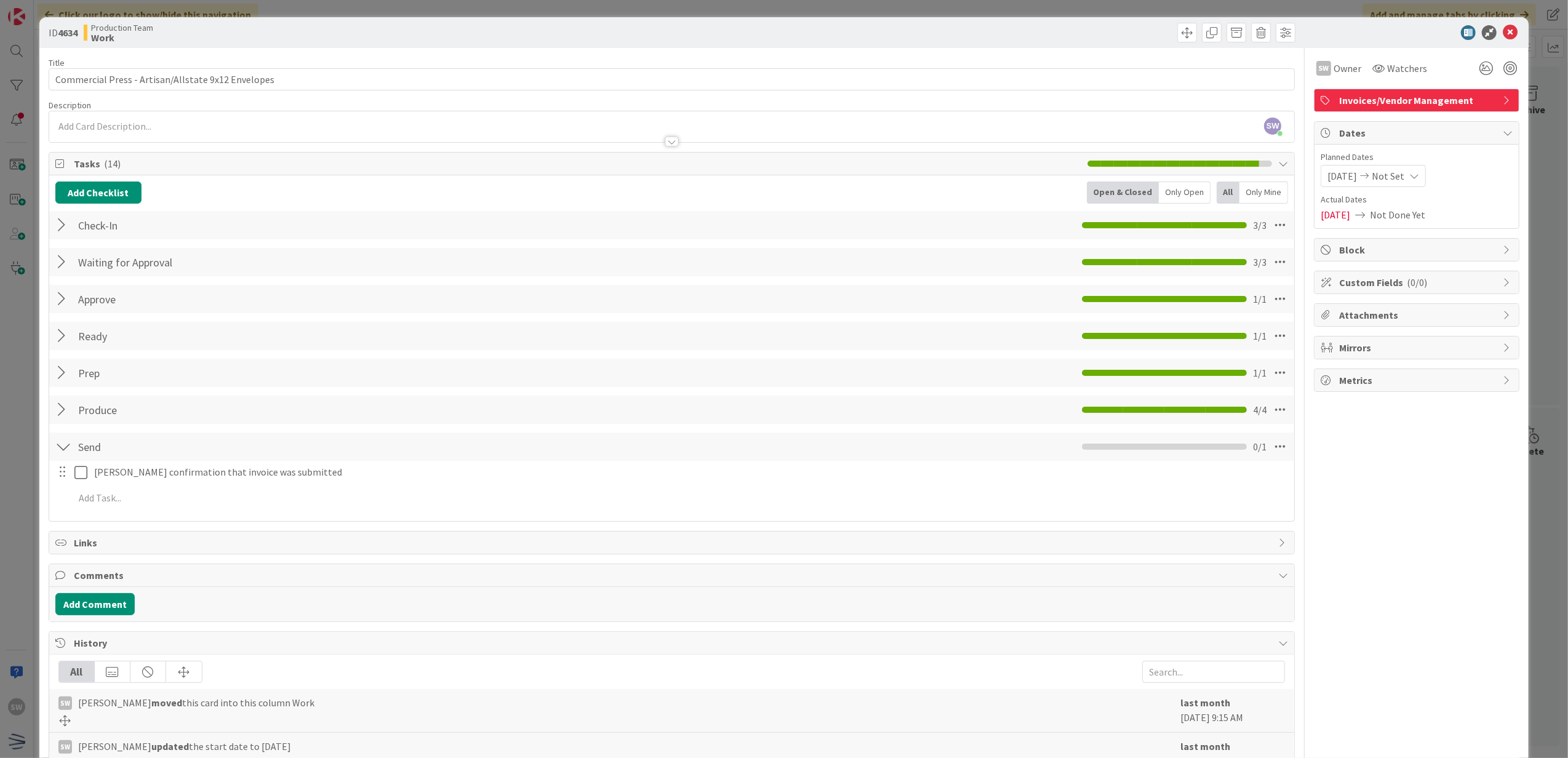
click at [1507, 28] on div at bounding box center [1410, 33] width 218 height 15
click at [1503, 36] on icon at bounding box center [1510, 33] width 15 height 15
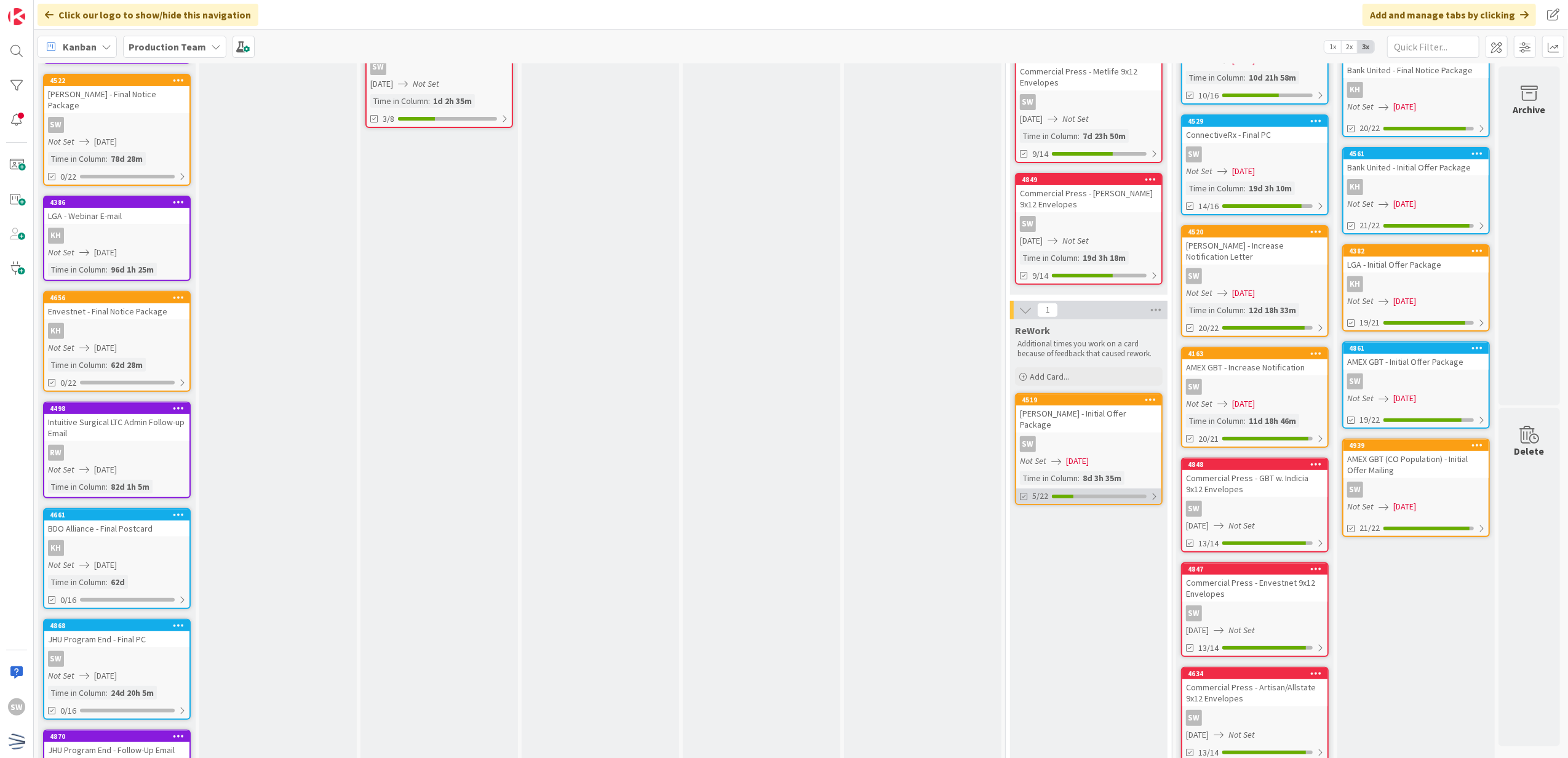
scroll to position [218, 0]
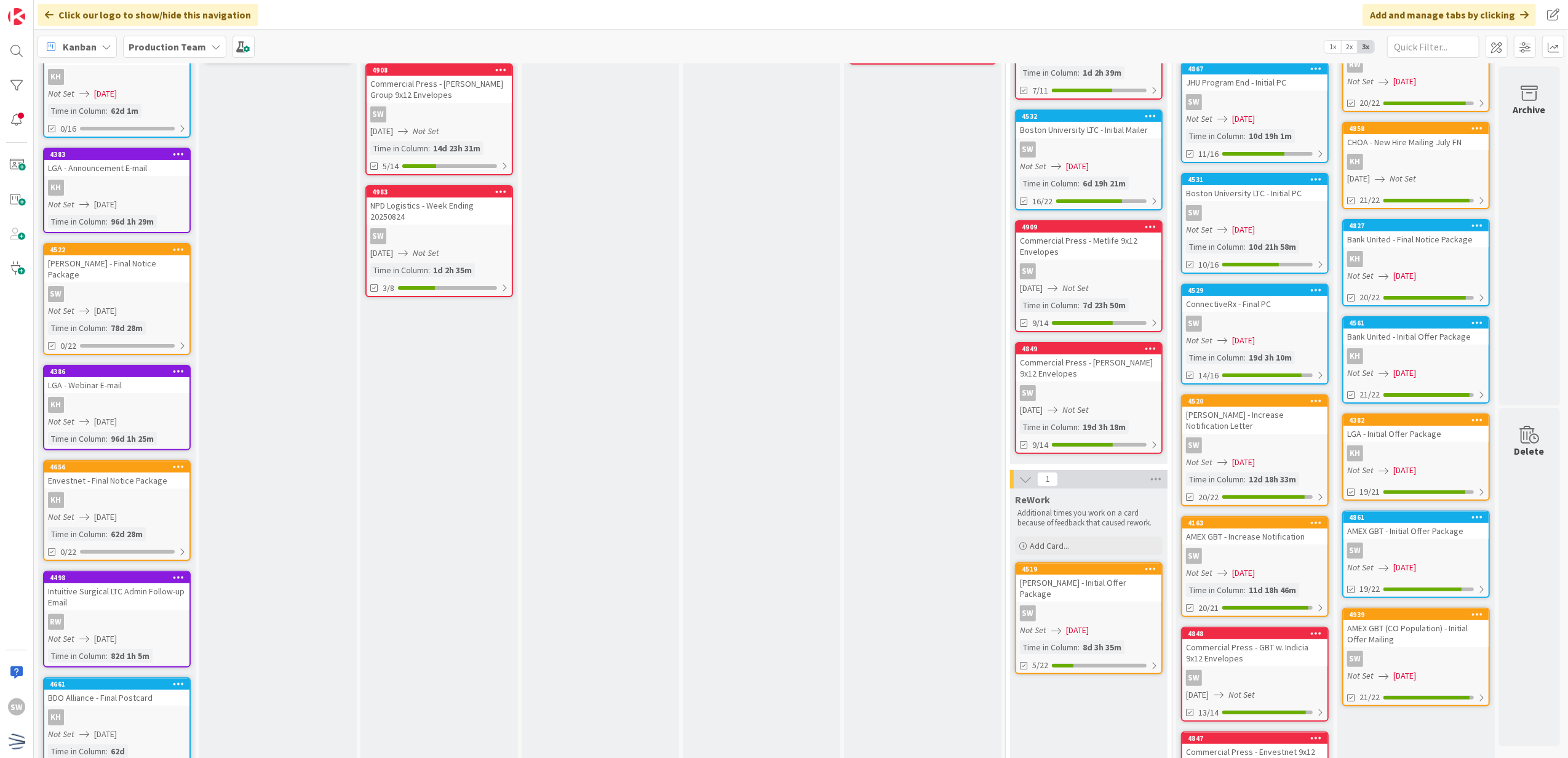
click at [1062, 397] on div "SW" at bounding box center [1088, 393] width 145 height 16
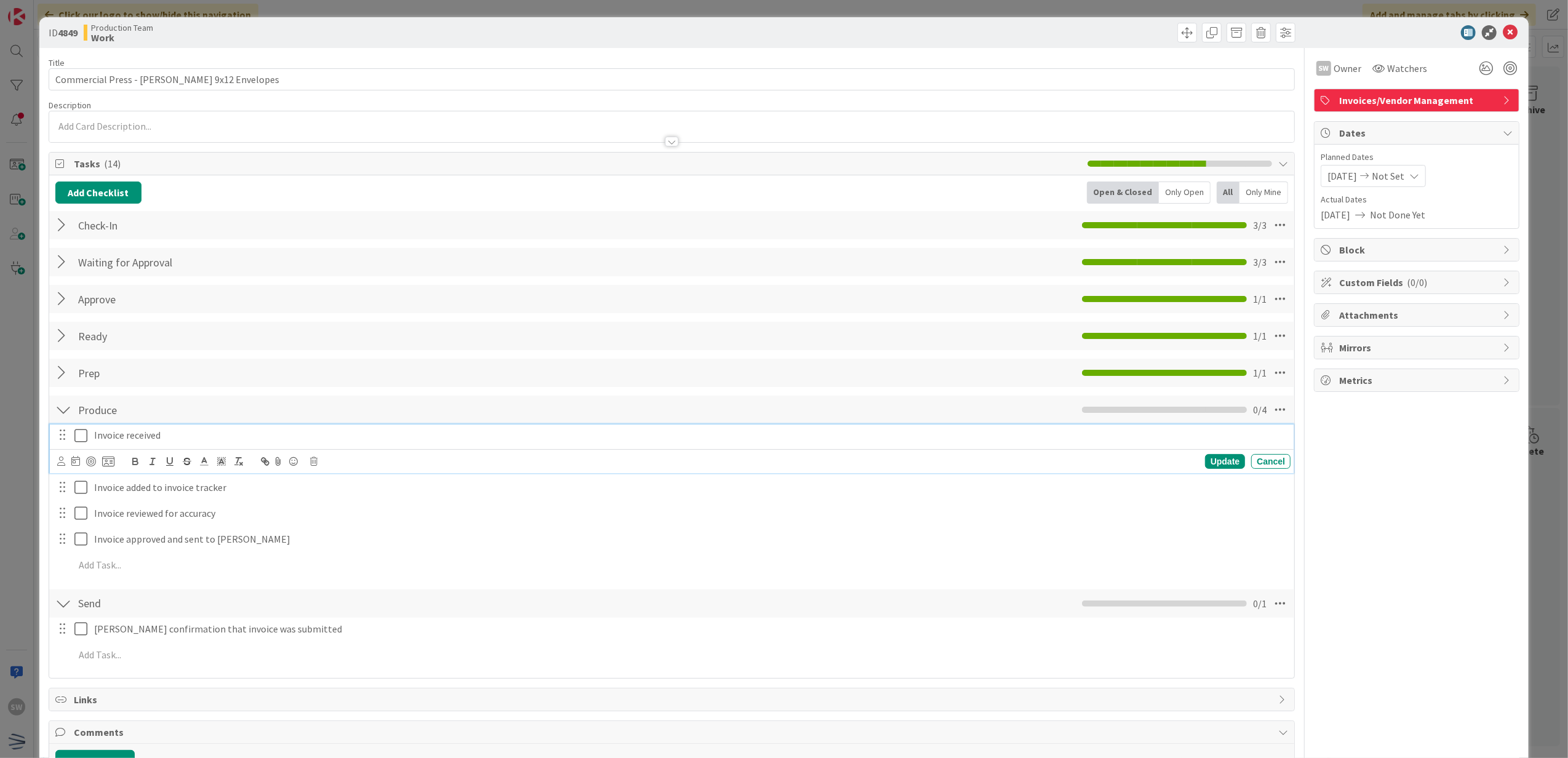
click at [80, 443] on icon at bounding box center [84, 436] width 18 height 15
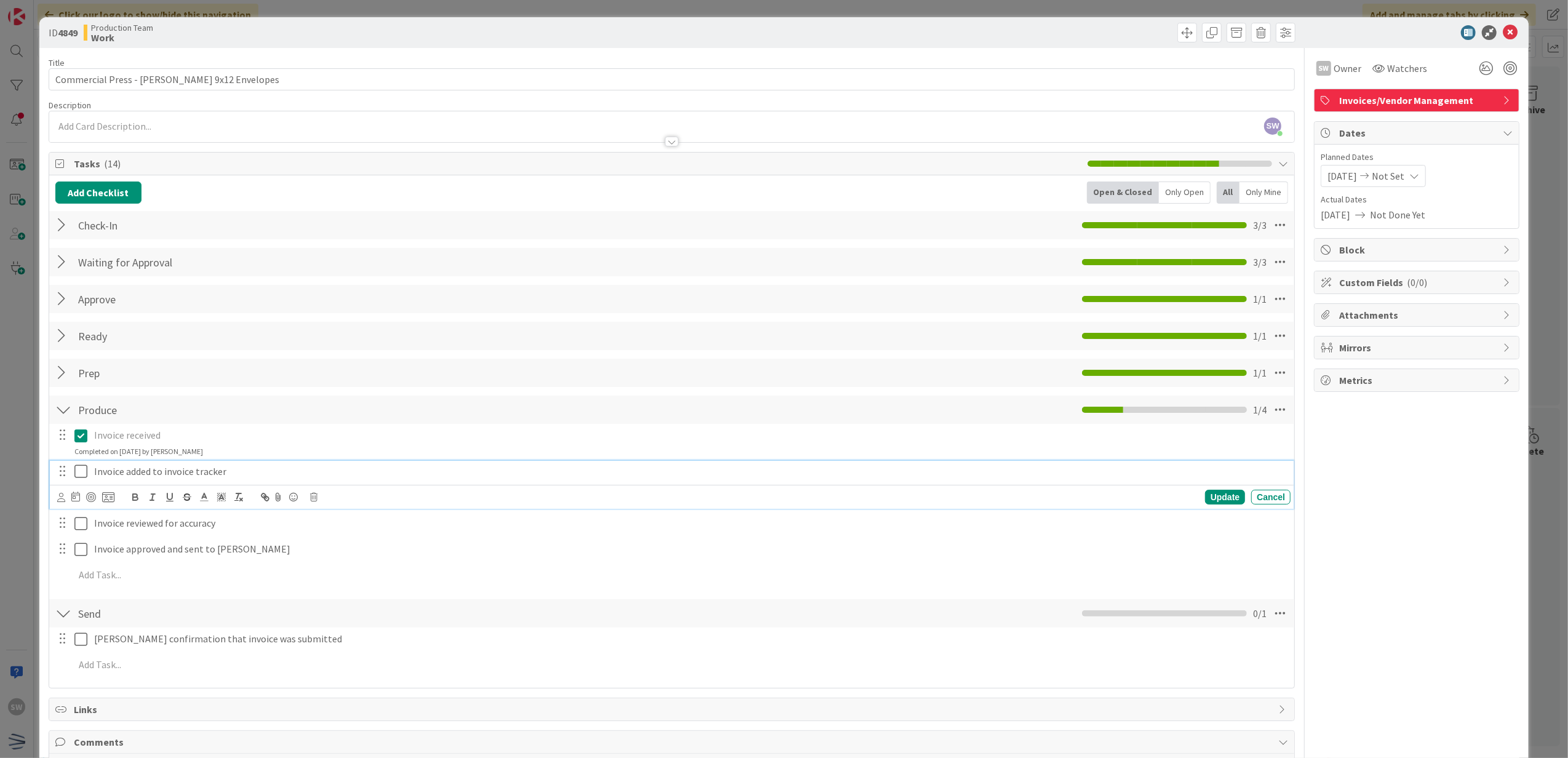
click at [77, 476] on icon at bounding box center [84, 472] width 18 height 15
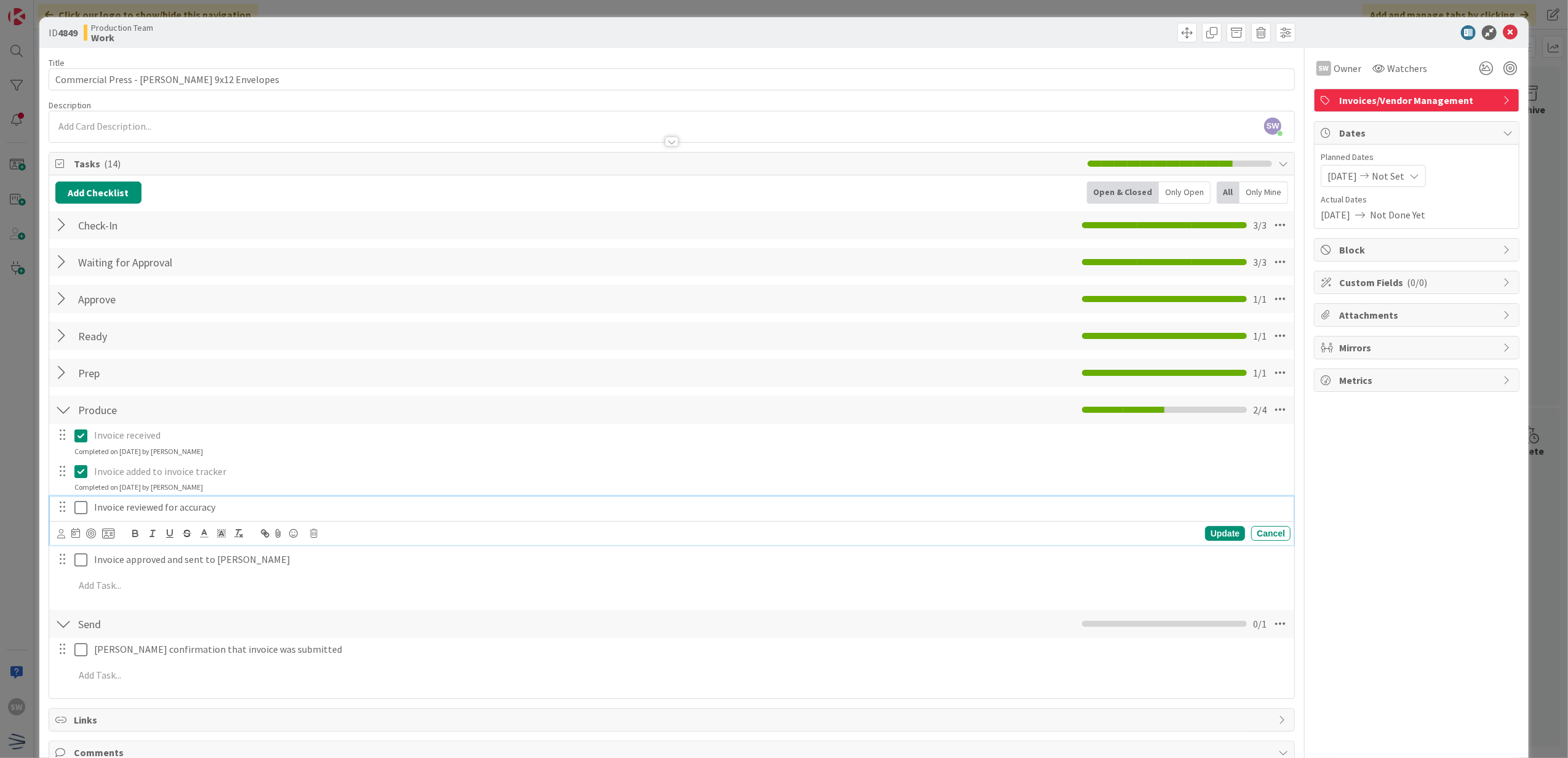
click at [79, 505] on icon at bounding box center [84, 508] width 18 height 15
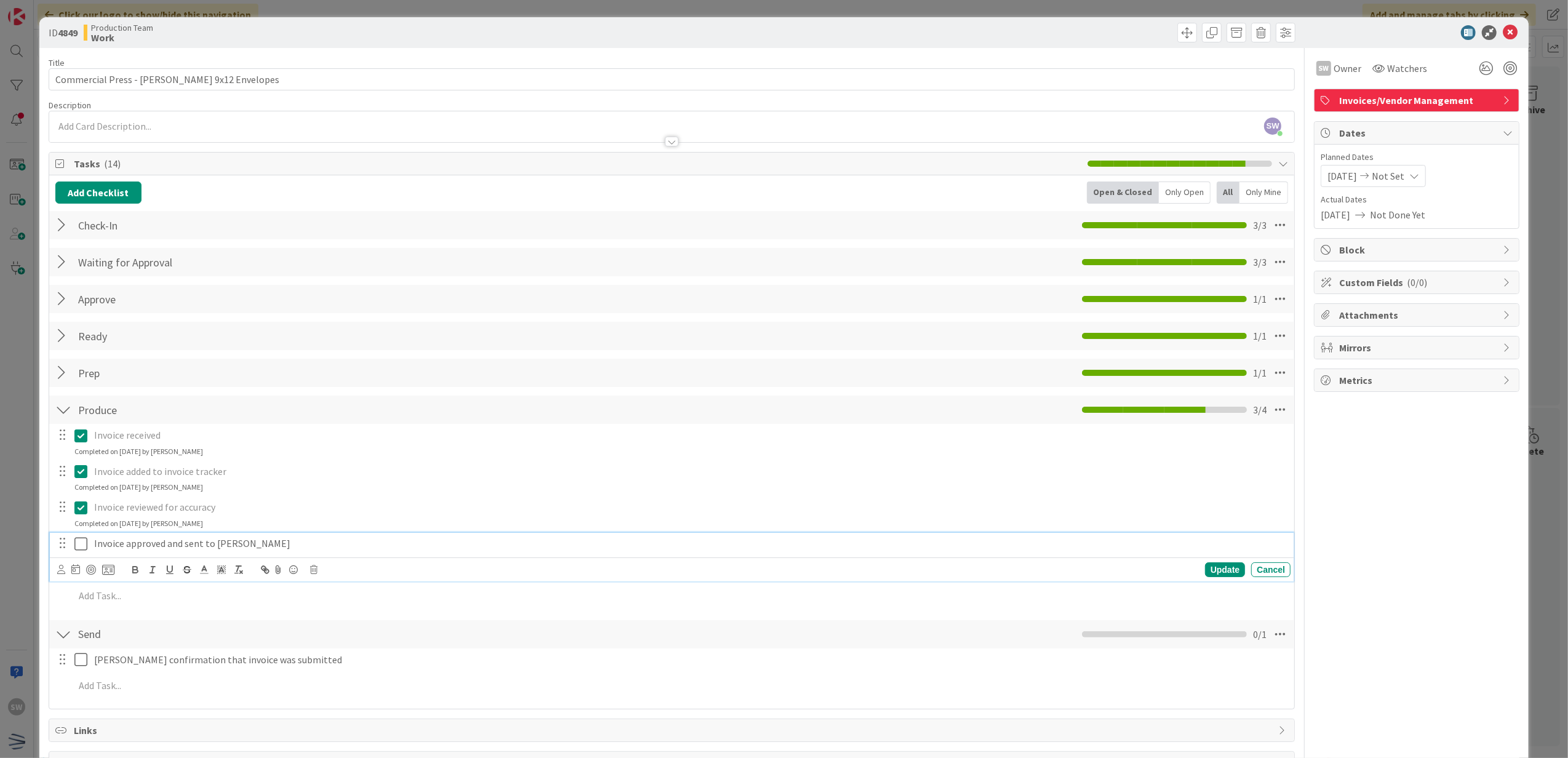
click at [80, 539] on icon at bounding box center [84, 544] width 18 height 15
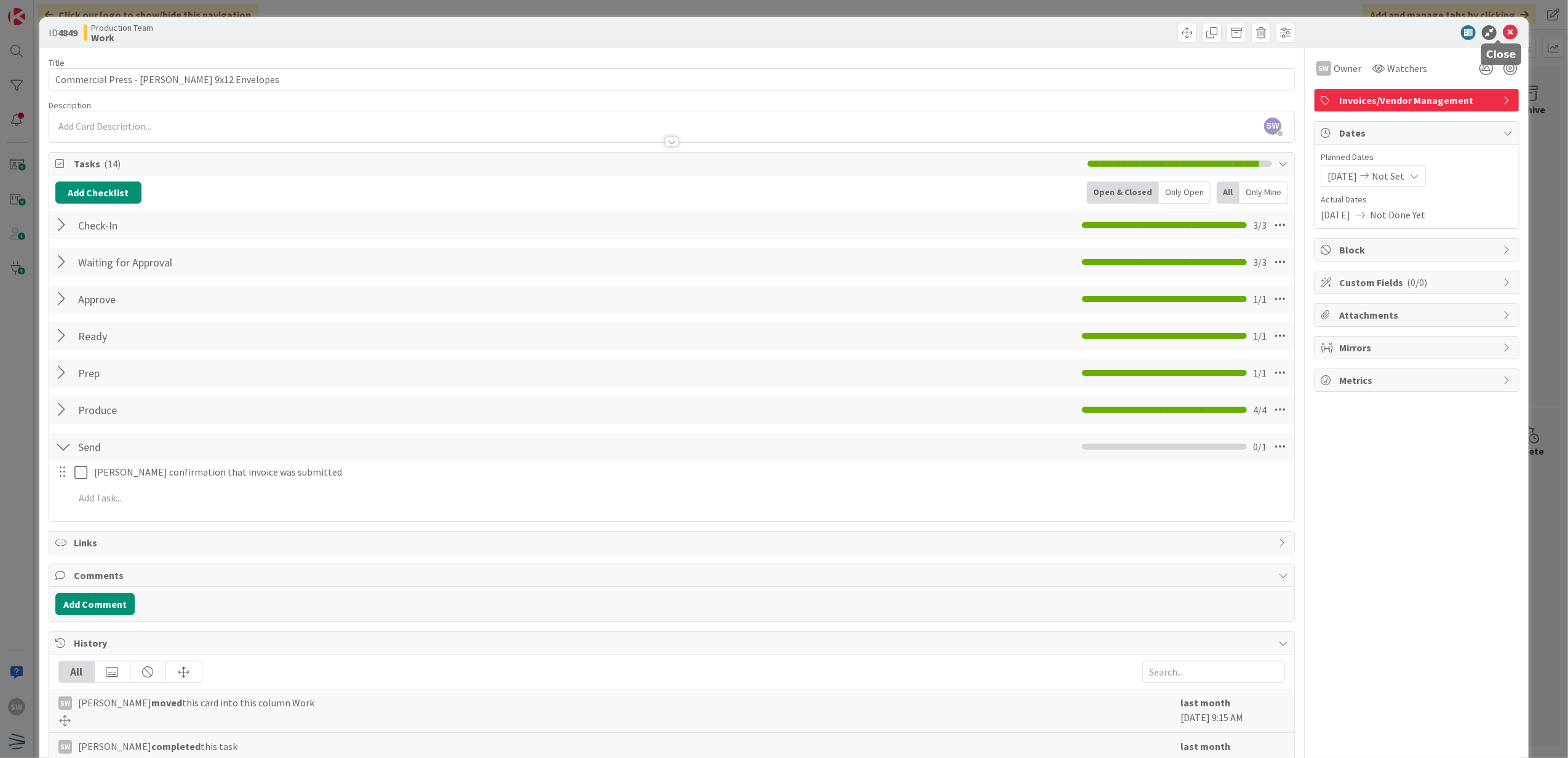
click at [1503, 36] on icon at bounding box center [1510, 33] width 15 height 15
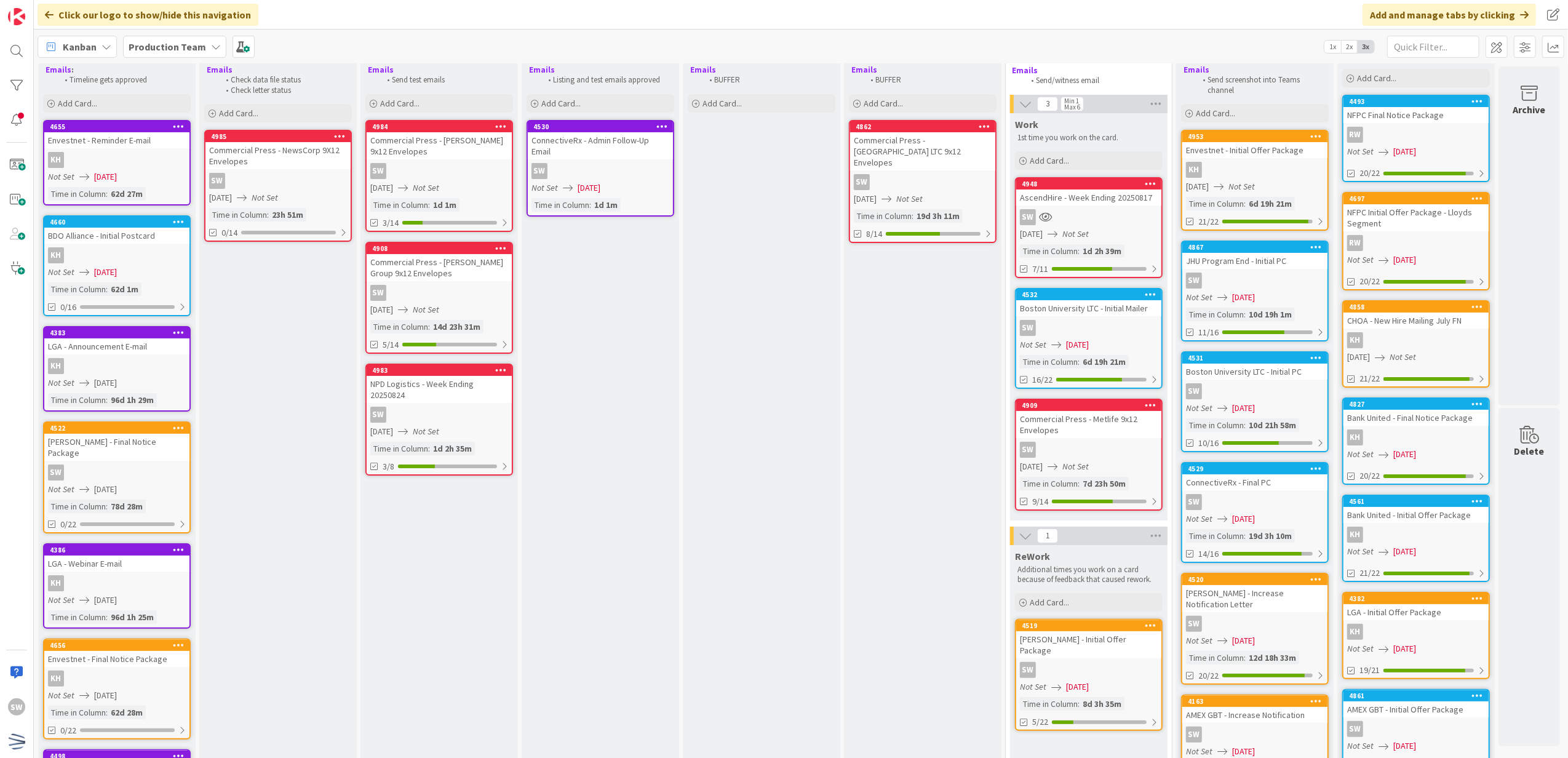
scroll to position [13, 0]
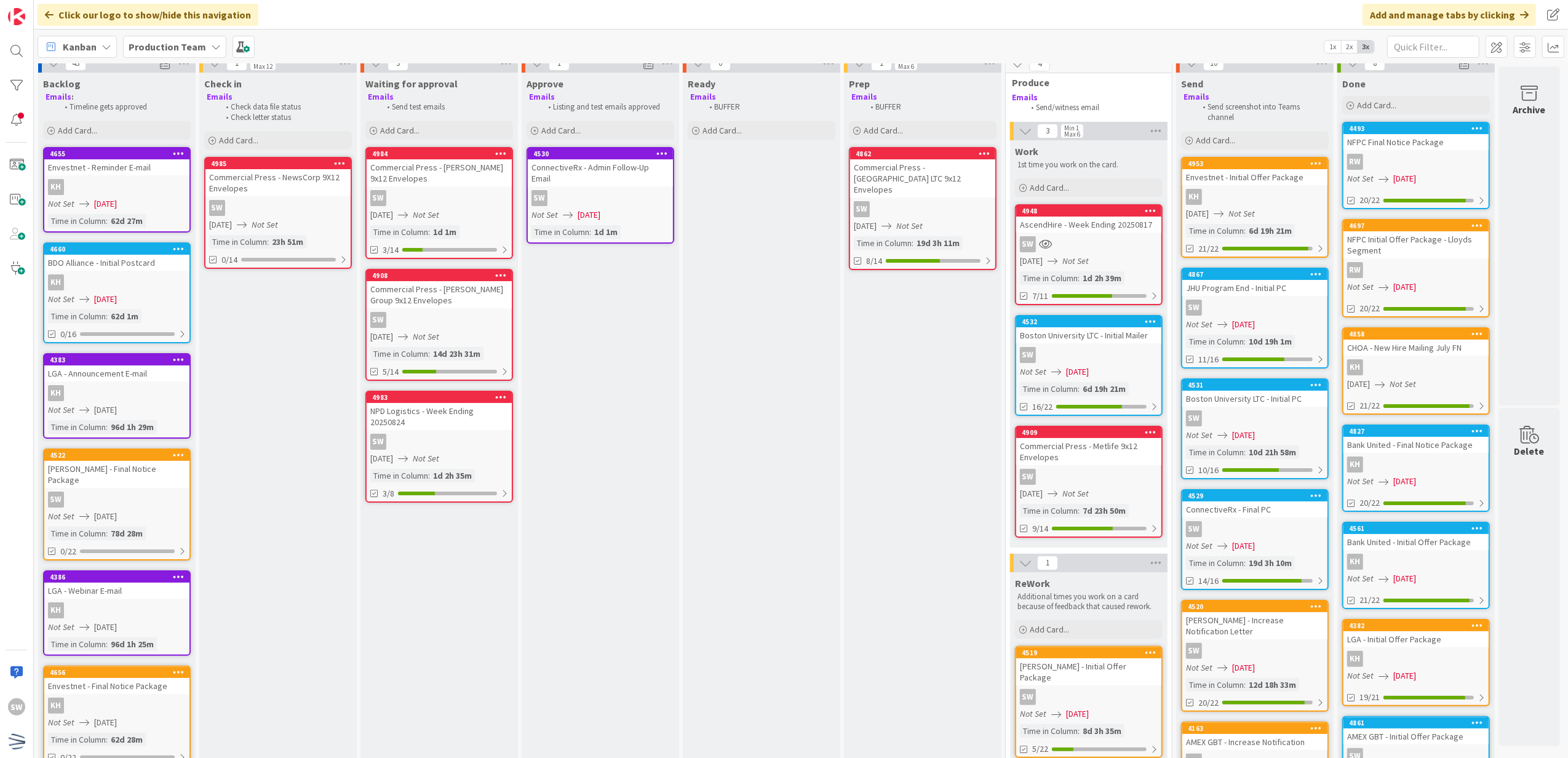
click at [963, 170] on div "Commercial Press - [GEOGRAPHIC_DATA] LTC 9x12 Envelopes" at bounding box center [922, 178] width 145 height 38
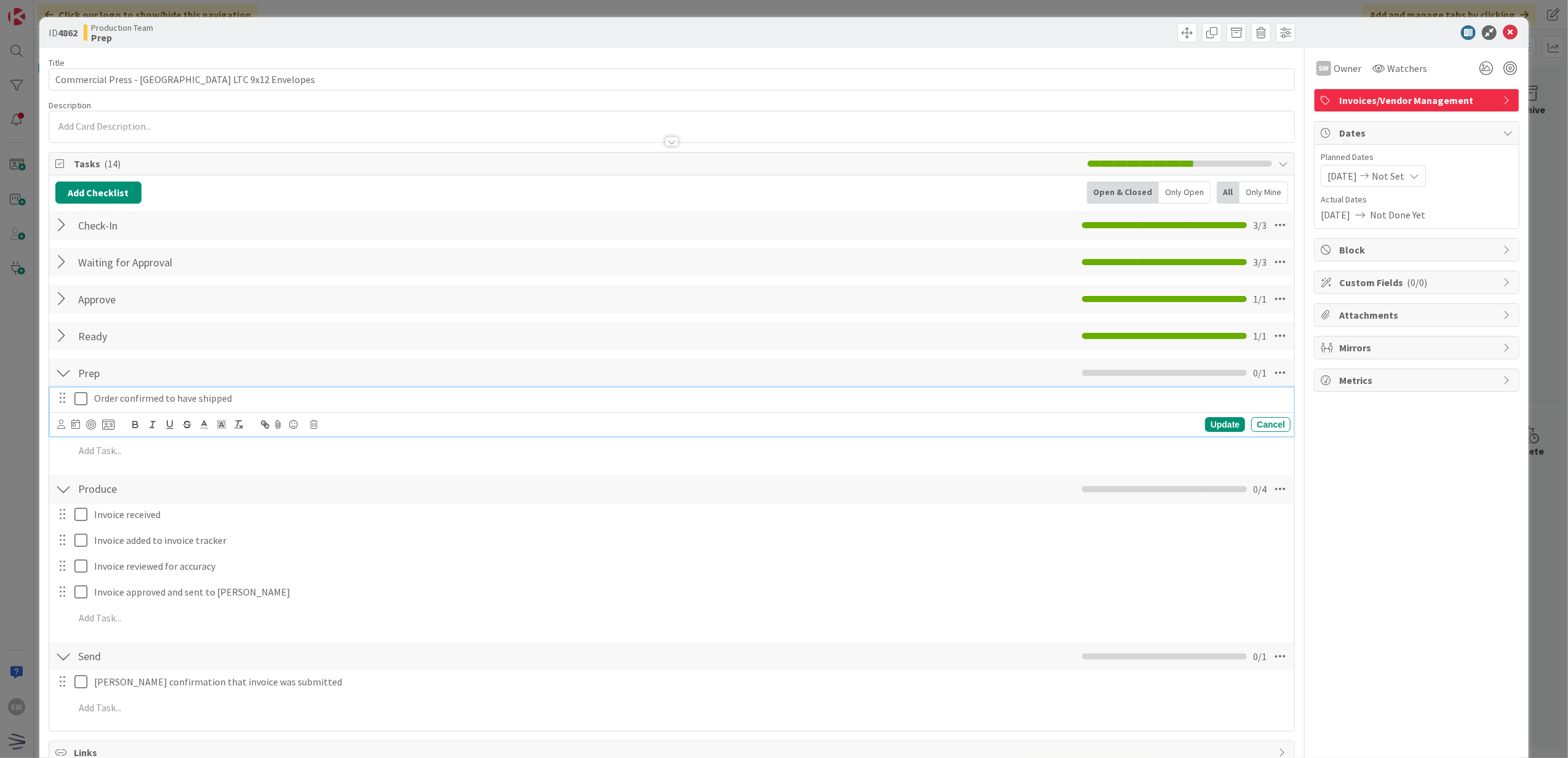
click at [84, 397] on icon at bounding box center [84, 399] width 18 height 15
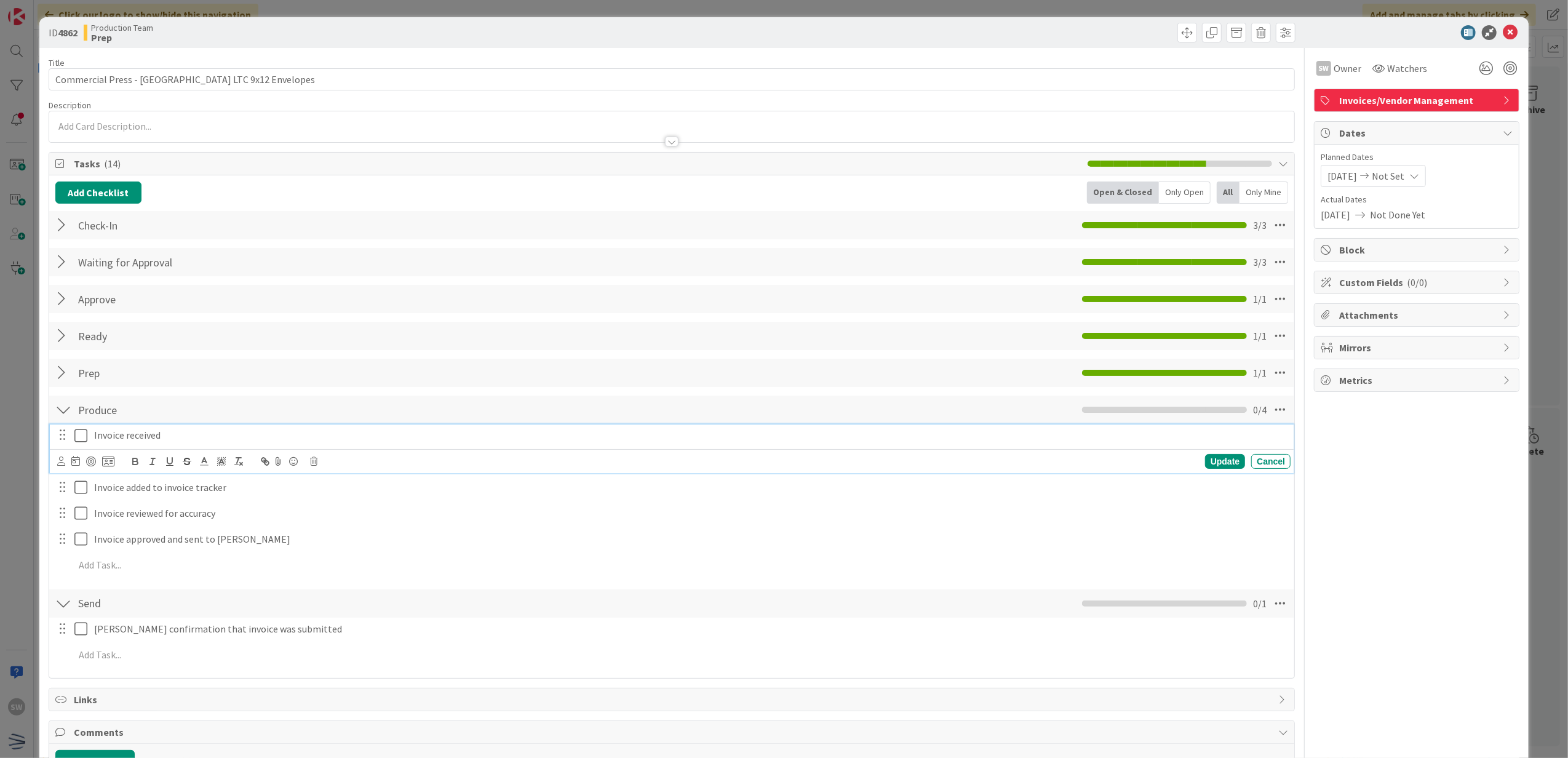
click at [80, 442] on icon at bounding box center [84, 436] width 18 height 15
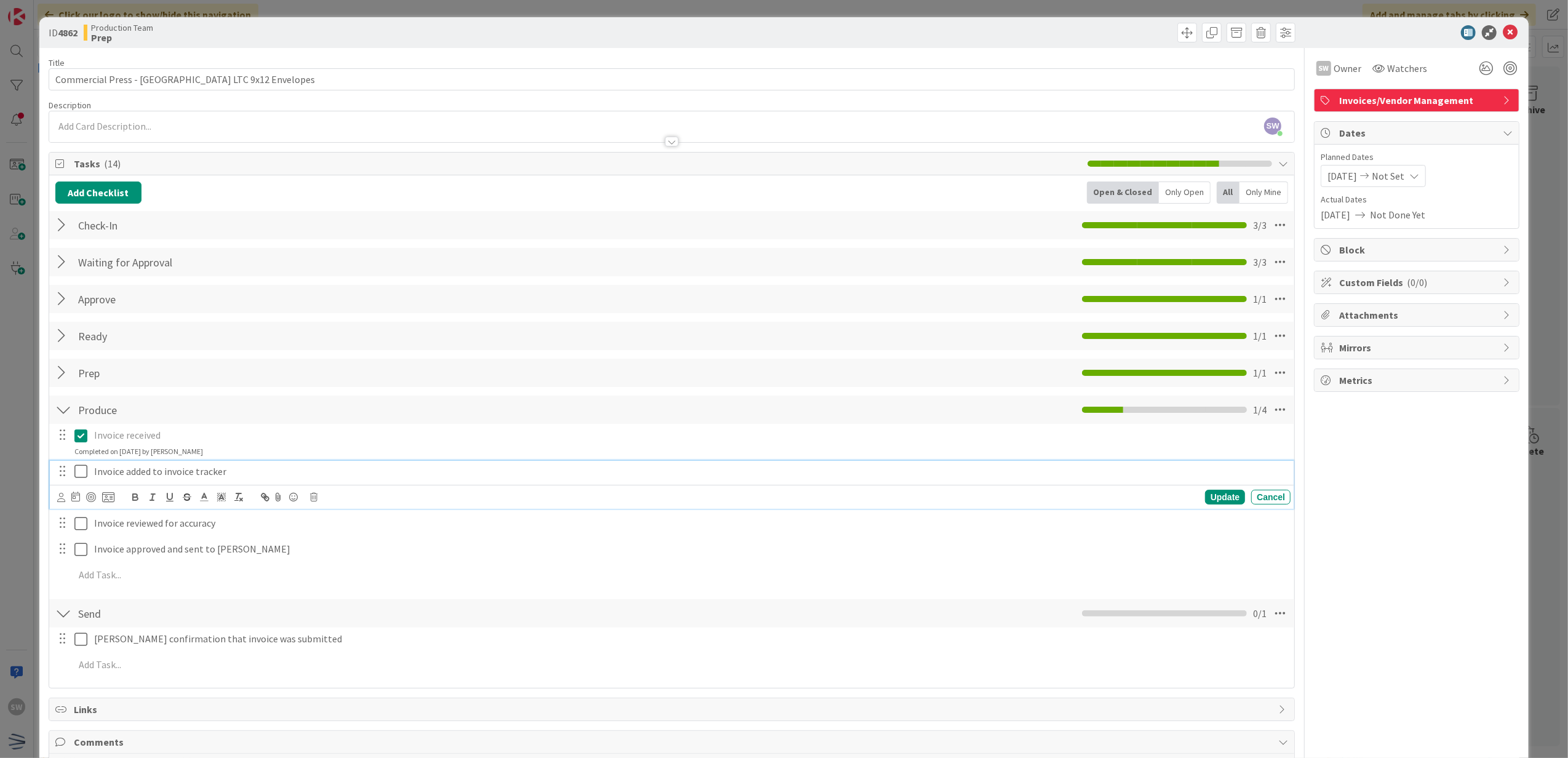
click at [77, 473] on icon at bounding box center [84, 472] width 18 height 15
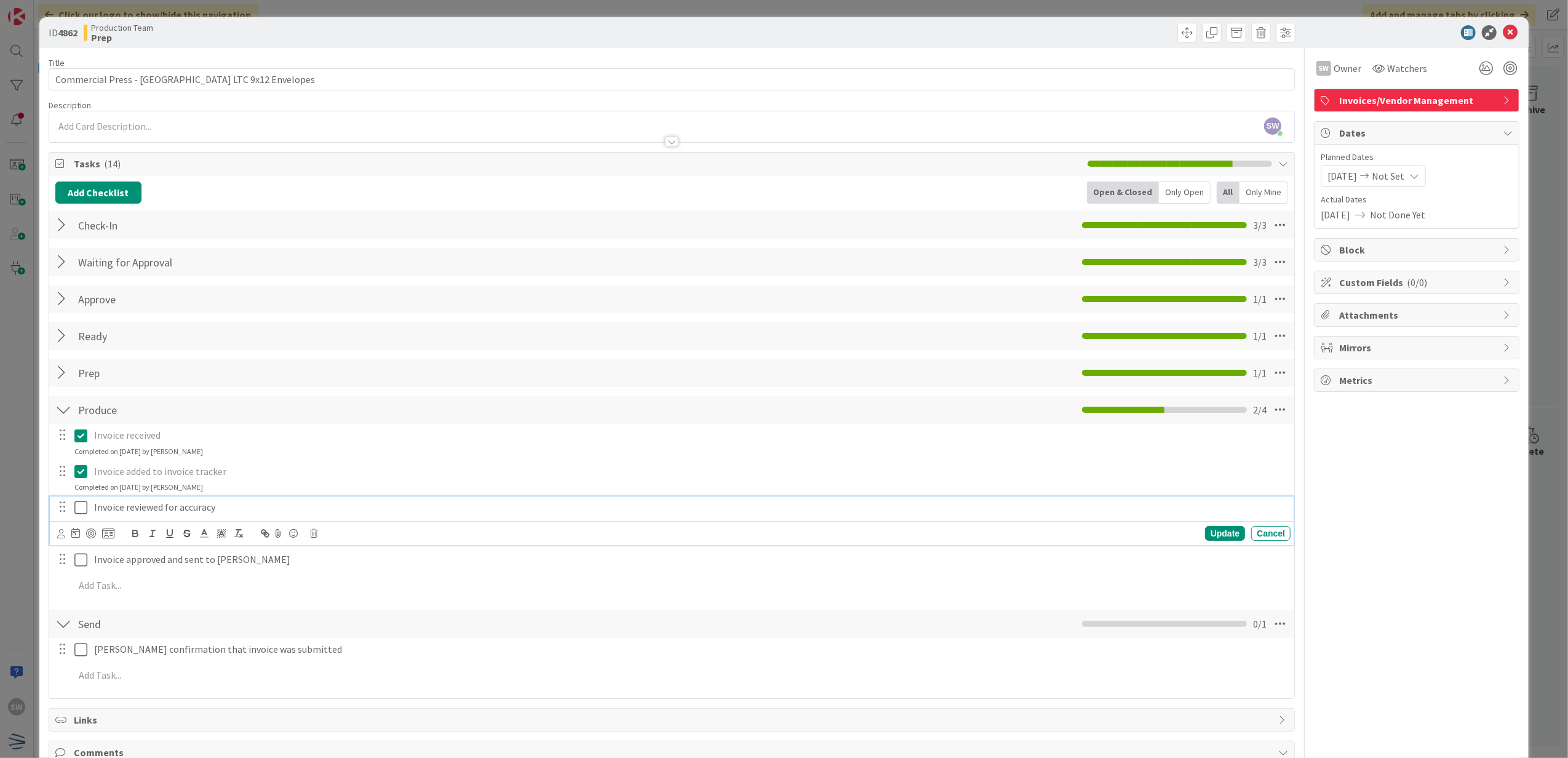
click at [82, 514] on icon at bounding box center [84, 508] width 18 height 15
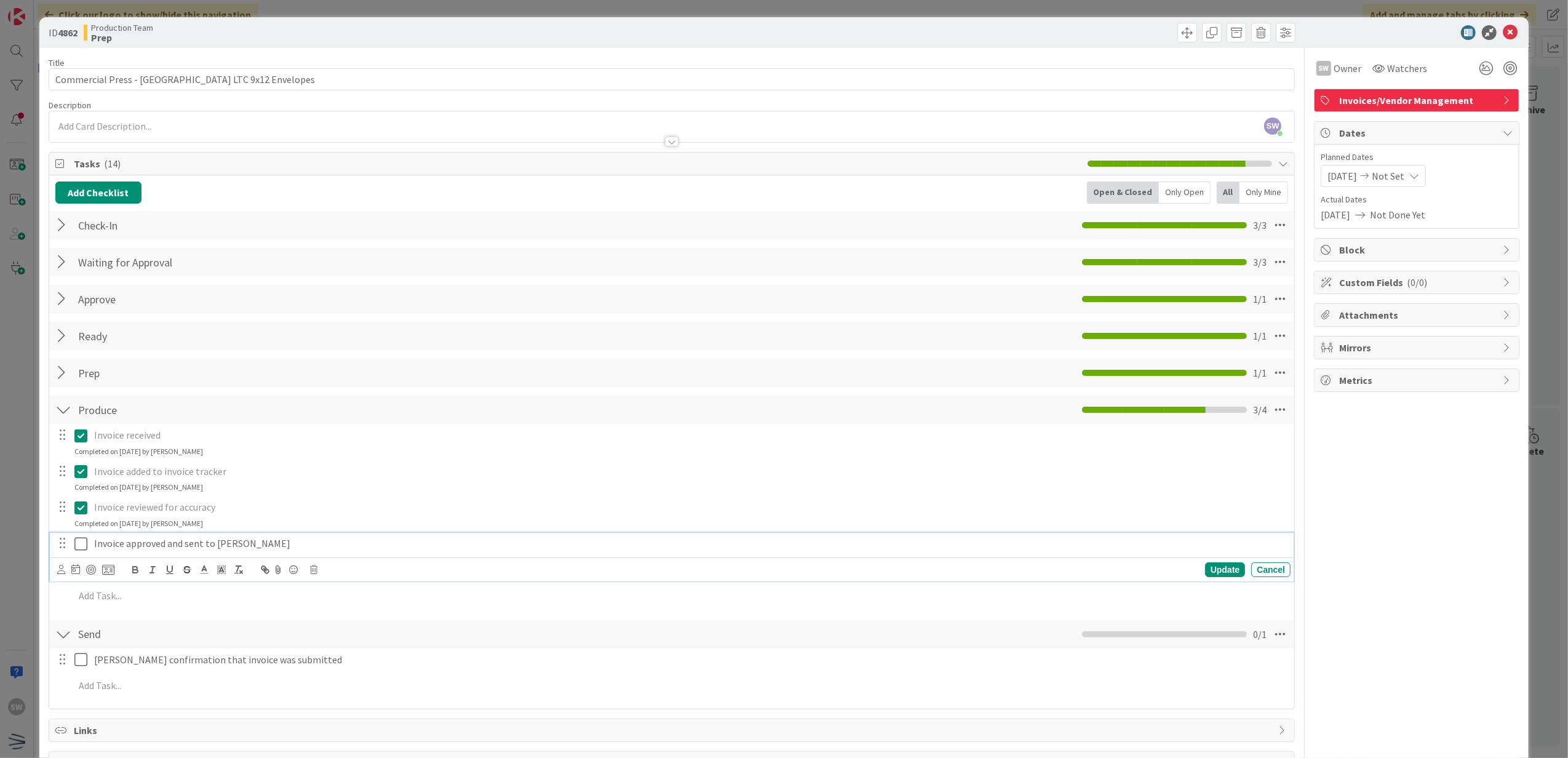
click at [77, 541] on icon at bounding box center [84, 544] width 18 height 15
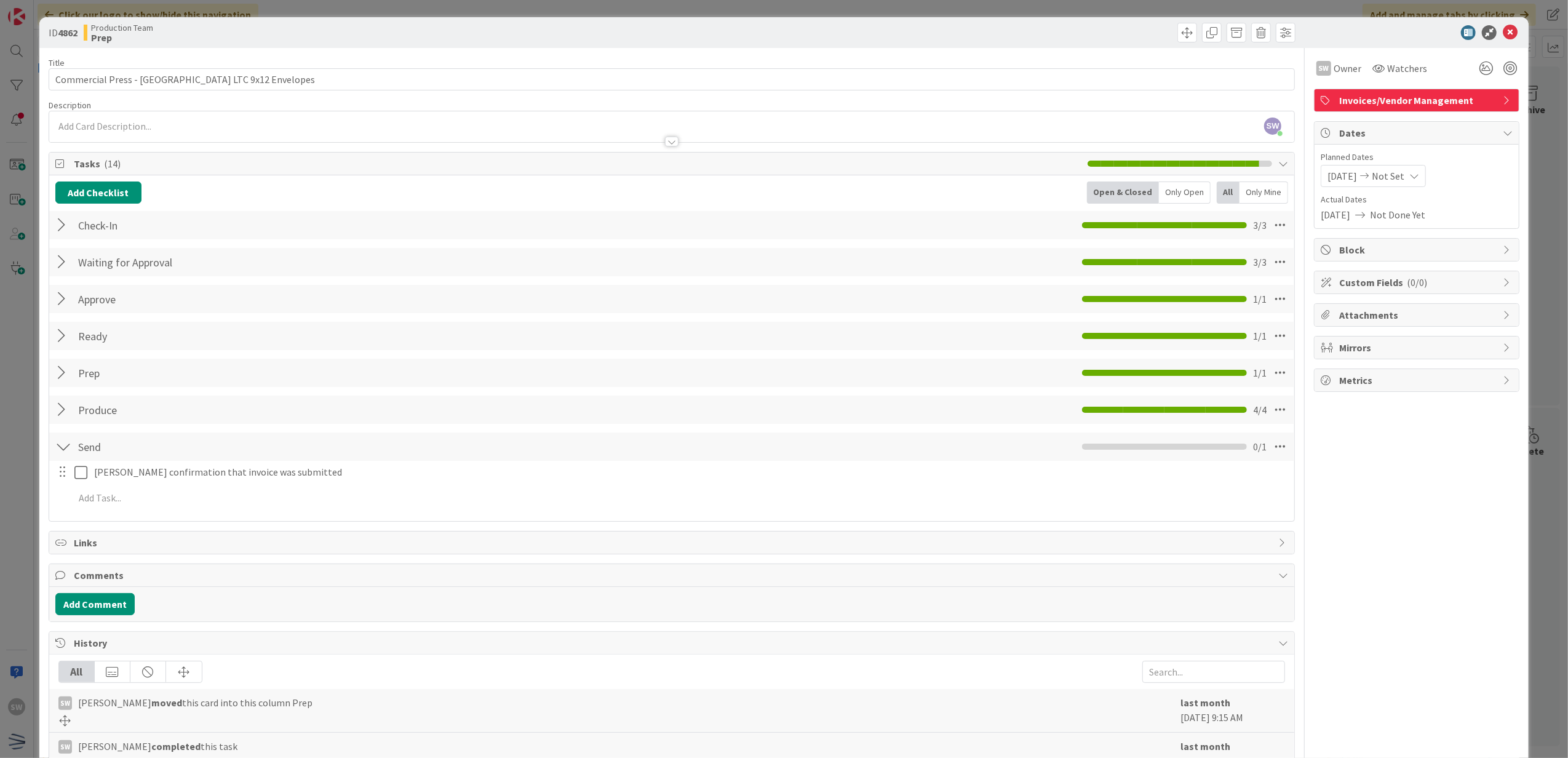
click at [1487, 34] on div at bounding box center [1410, 33] width 218 height 15
click at [1503, 34] on icon at bounding box center [1510, 33] width 15 height 15
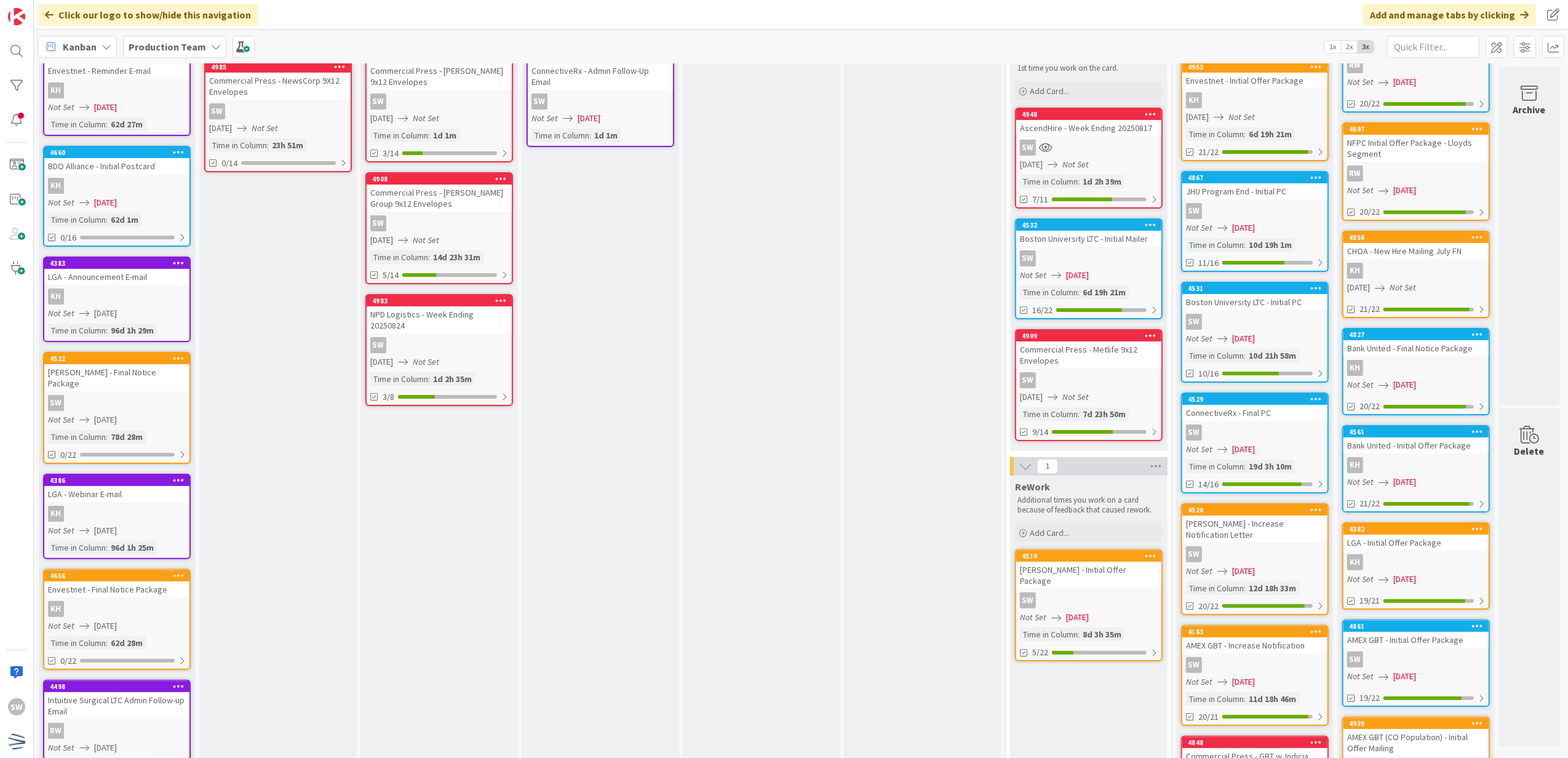
scroll to position [0, 8]
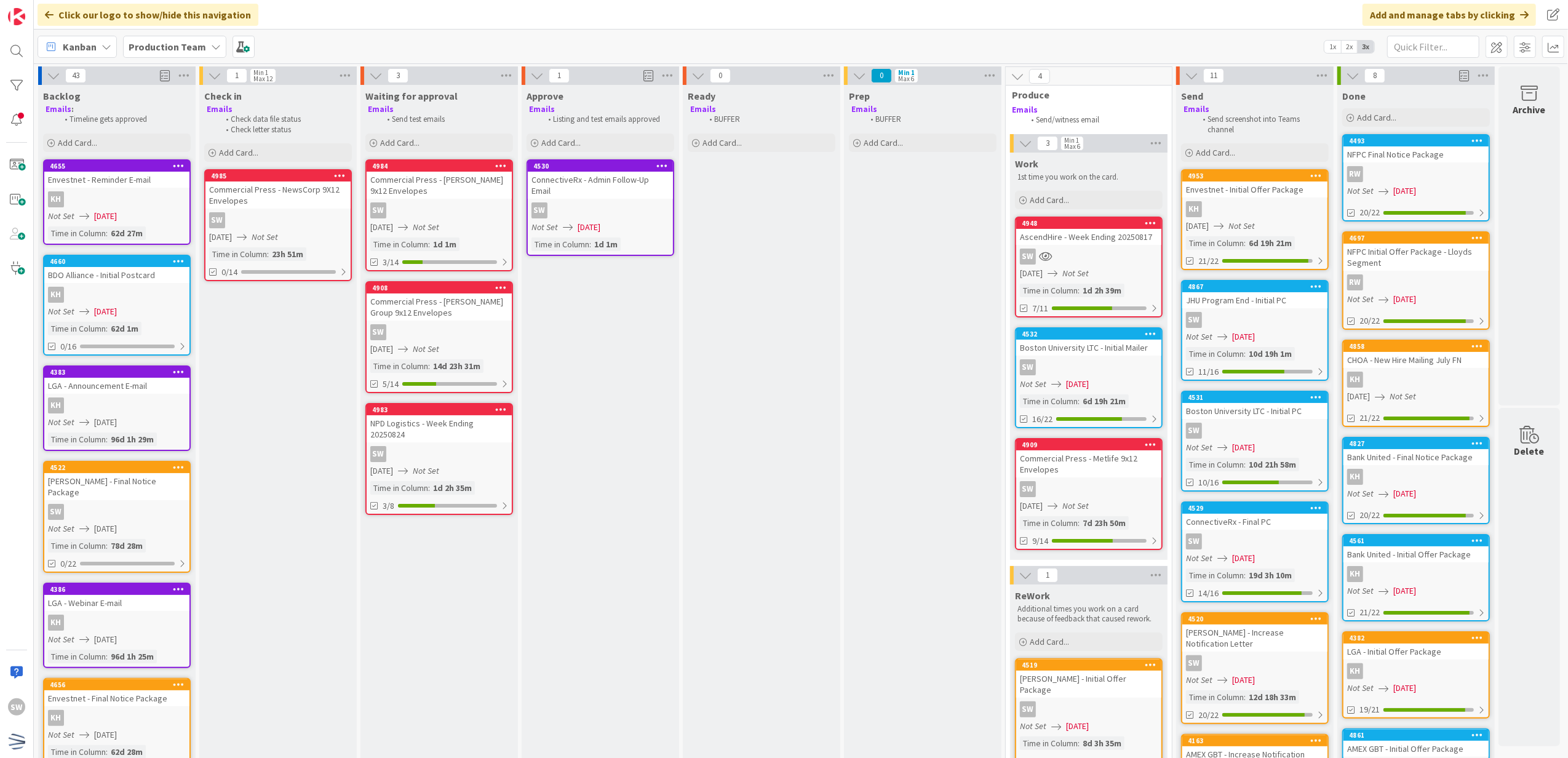
click at [1055, 454] on div "Commercial Press - Metlife 9x12 Envelopes" at bounding box center [1088, 464] width 145 height 27
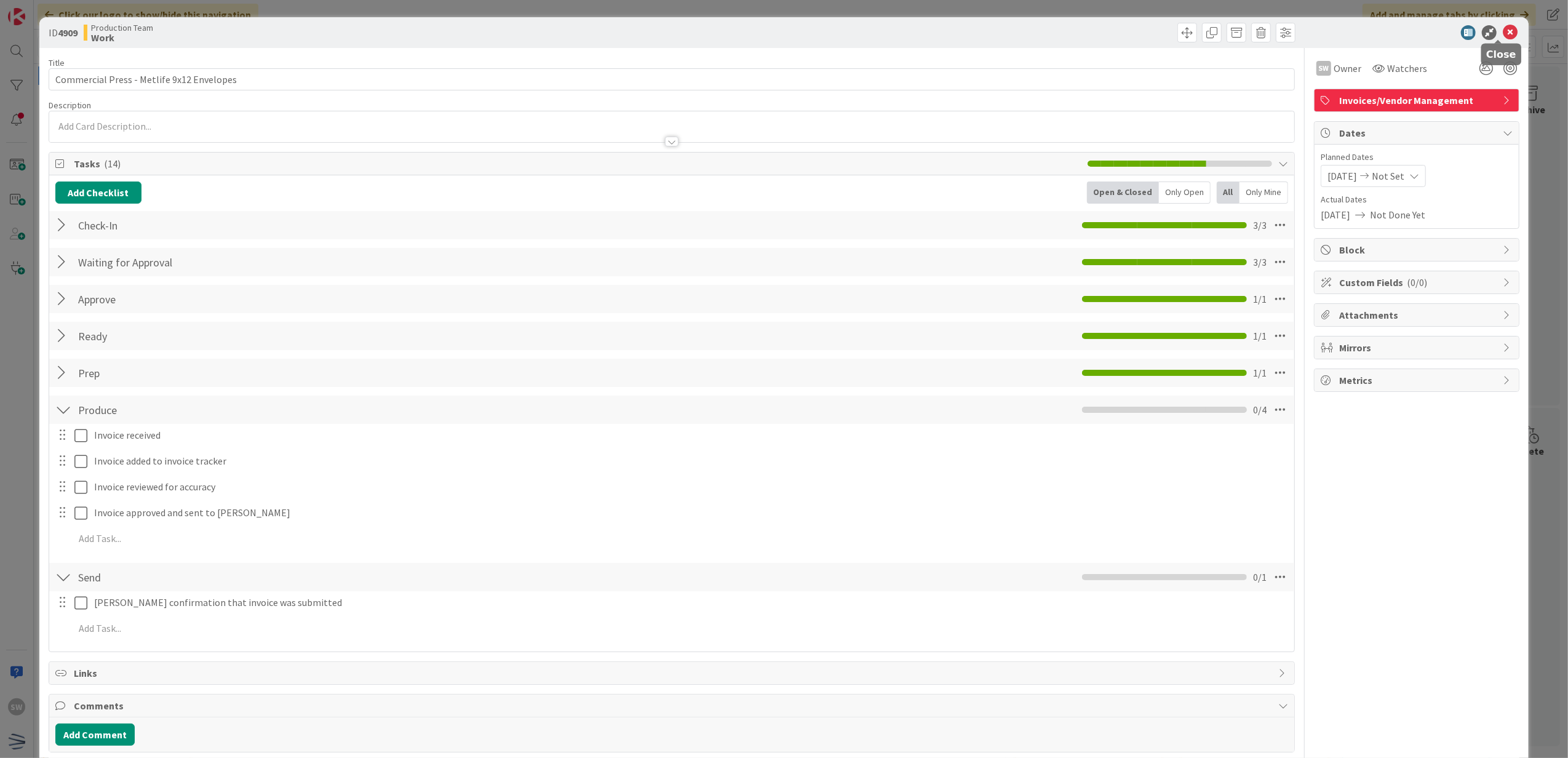
click at [1503, 29] on icon at bounding box center [1510, 33] width 15 height 15
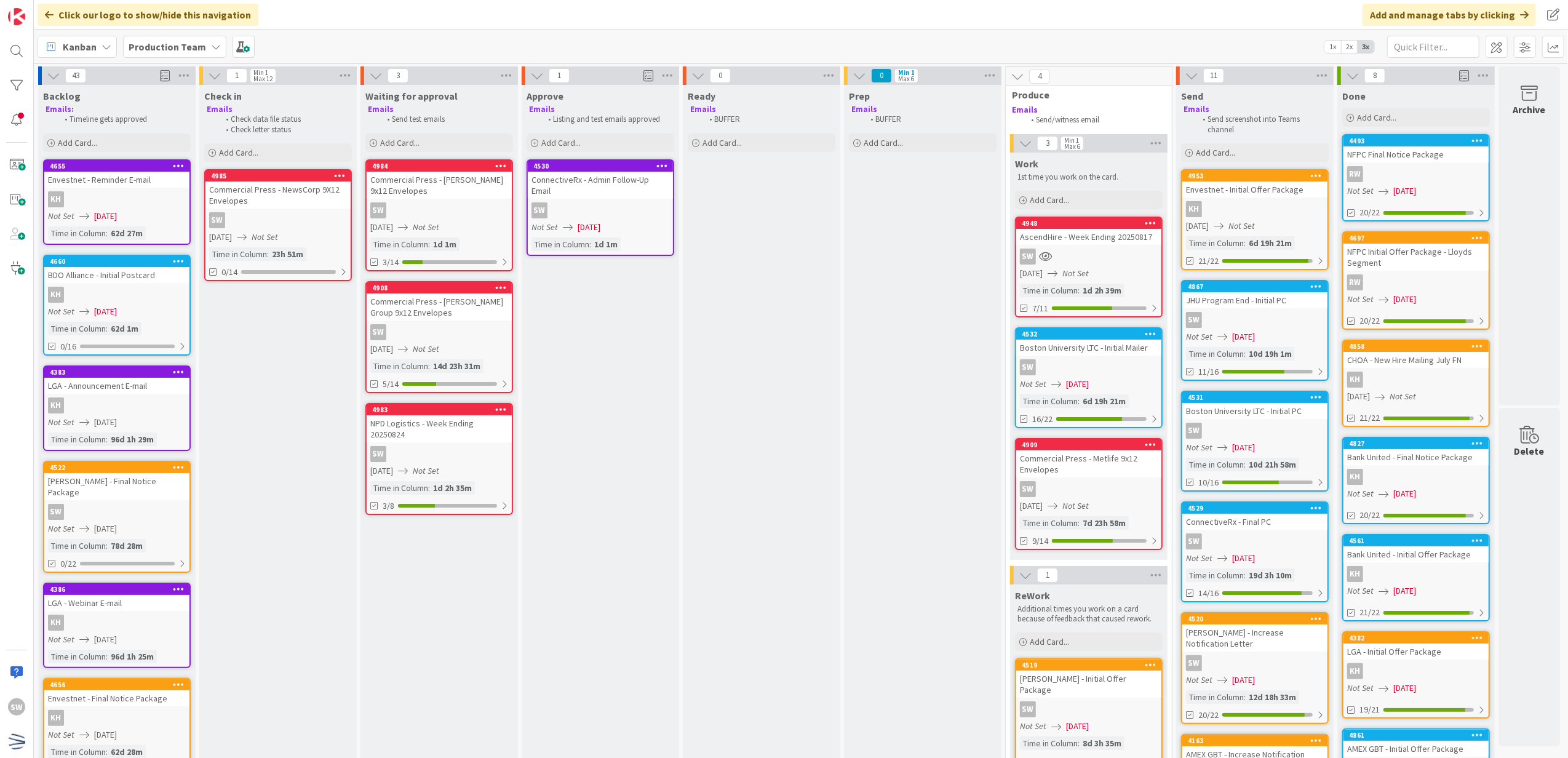
click at [481, 417] on div "NPD Logistics - Week Ending 20250824" at bounding box center [439, 429] width 145 height 27
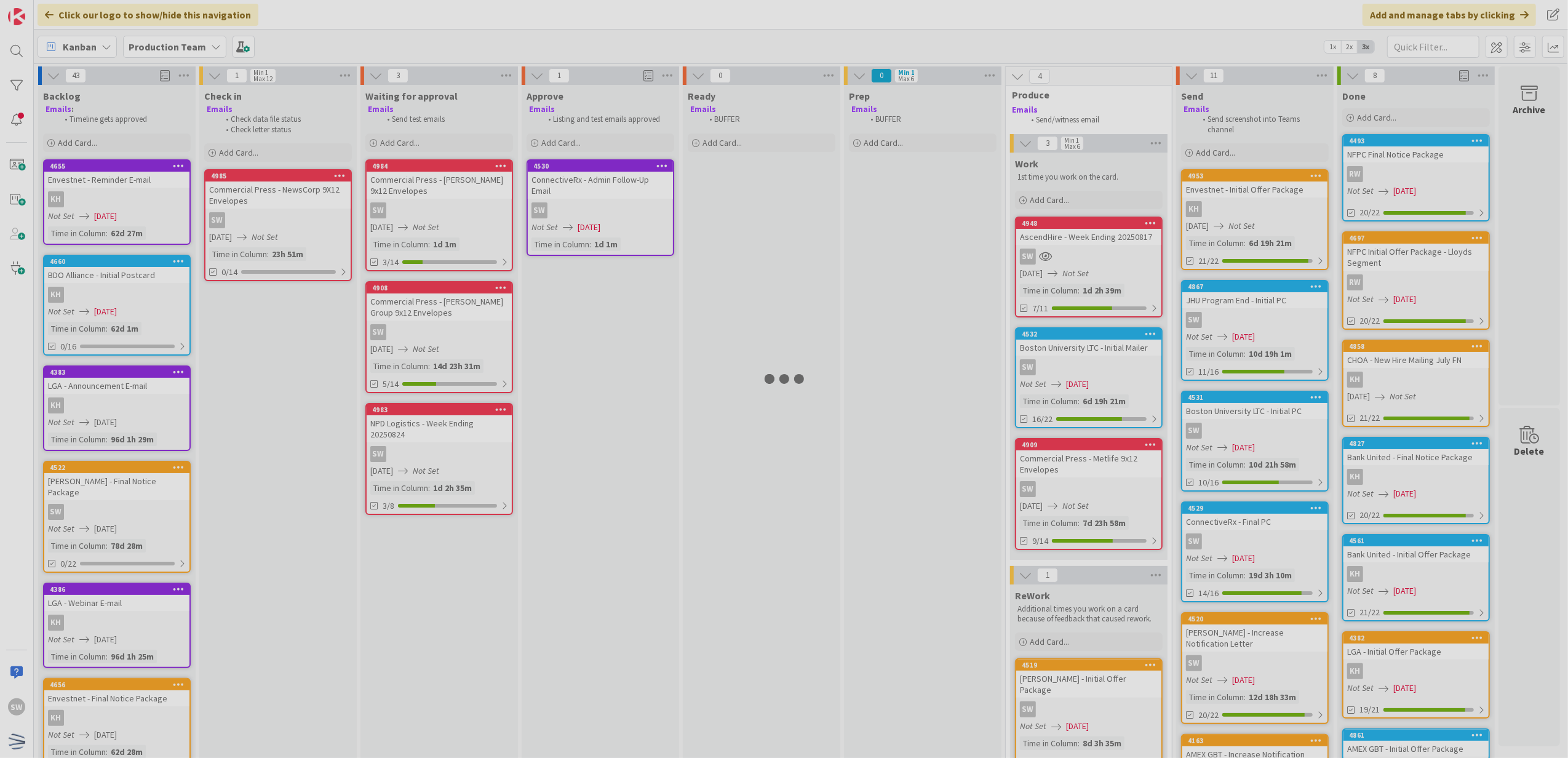
click at [481, 417] on div at bounding box center [784, 379] width 1568 height 758
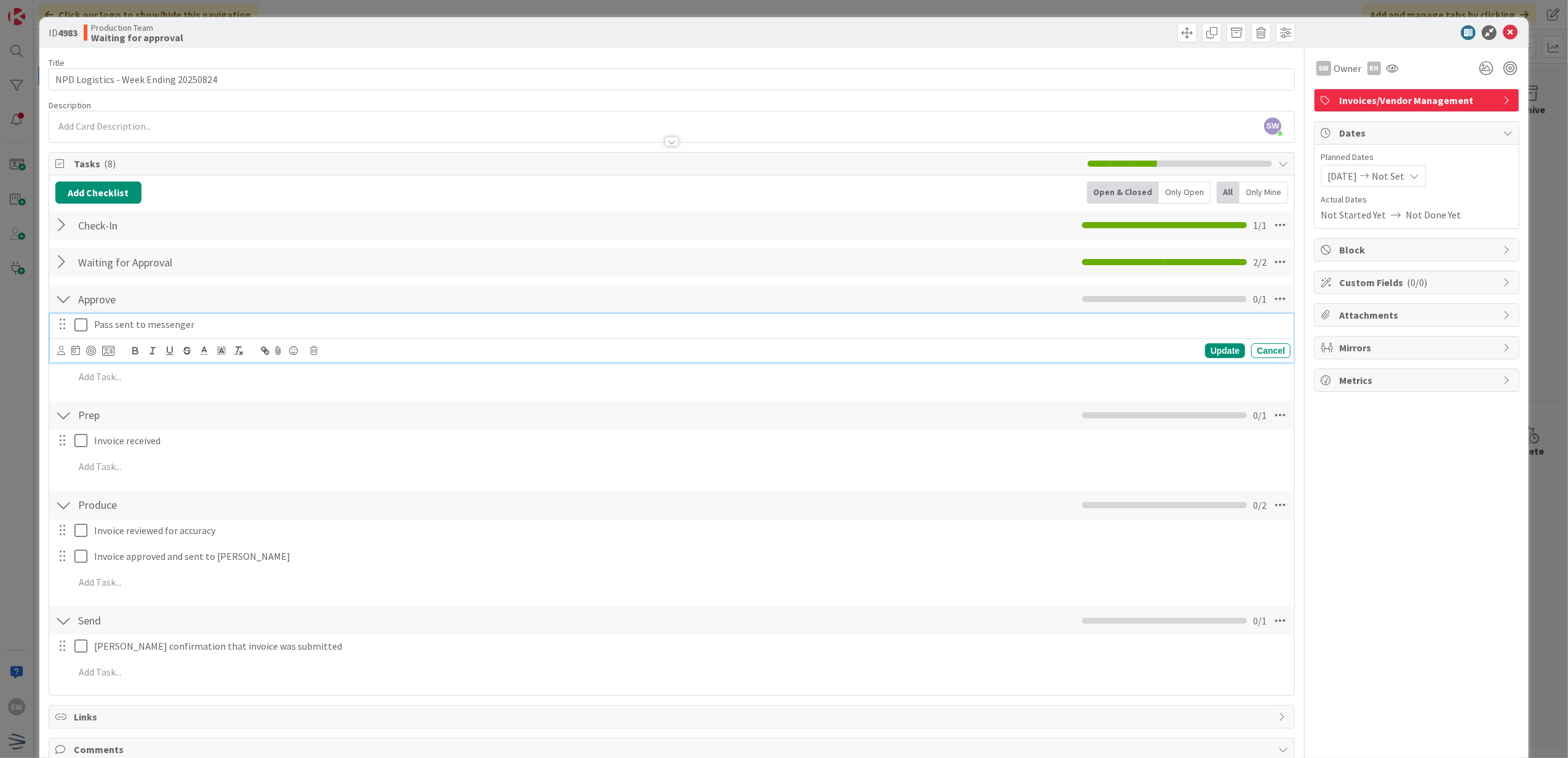
click at [86, 331] on icon at bounding box center [84, 325] width 18 height 15
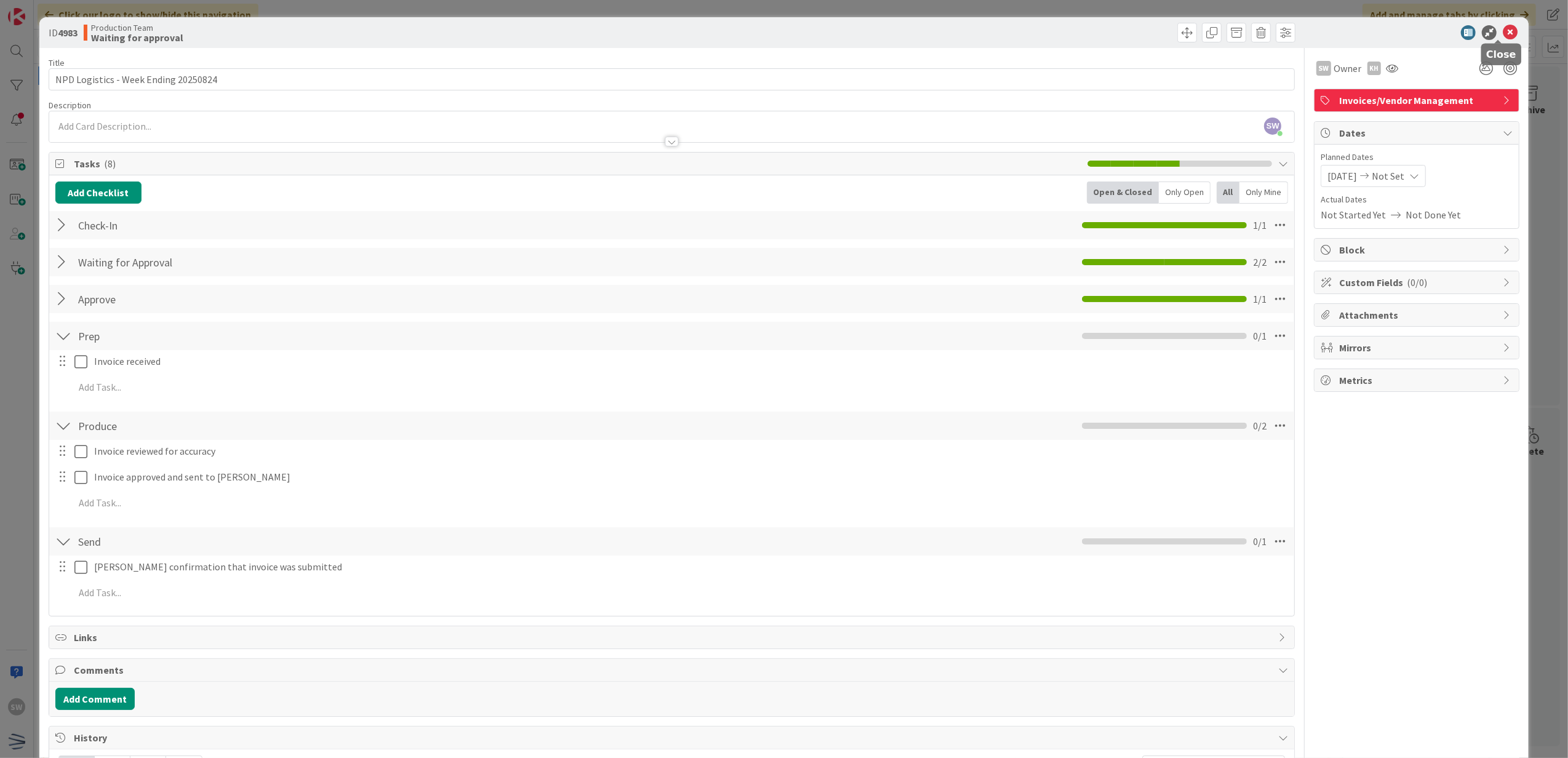
click at [1503, 30] on icon at bounding box center [1510, 33] width 15 height 15
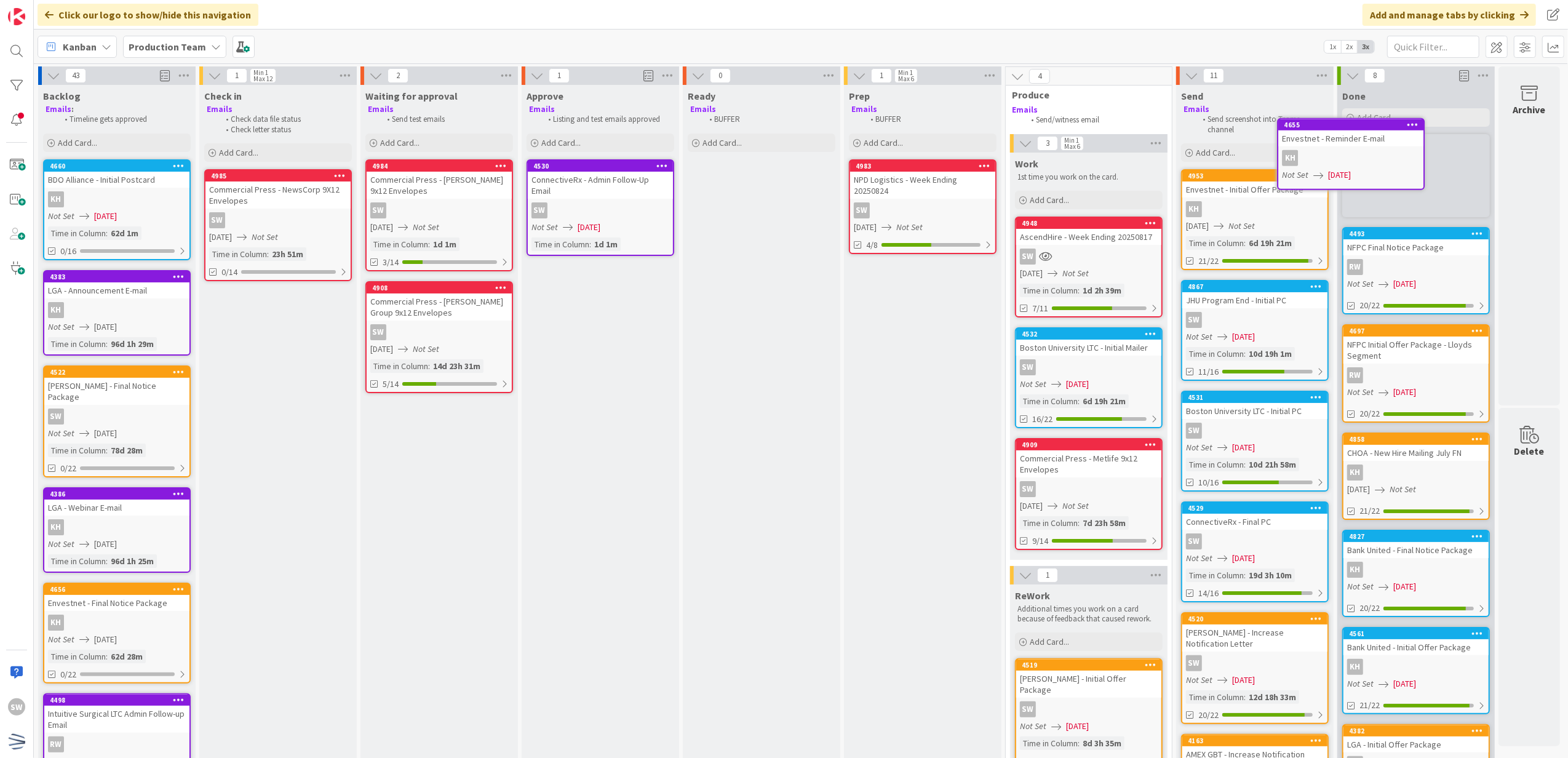
scroll to position [0, 8]
